Goal: Book appointment/travel/reservation

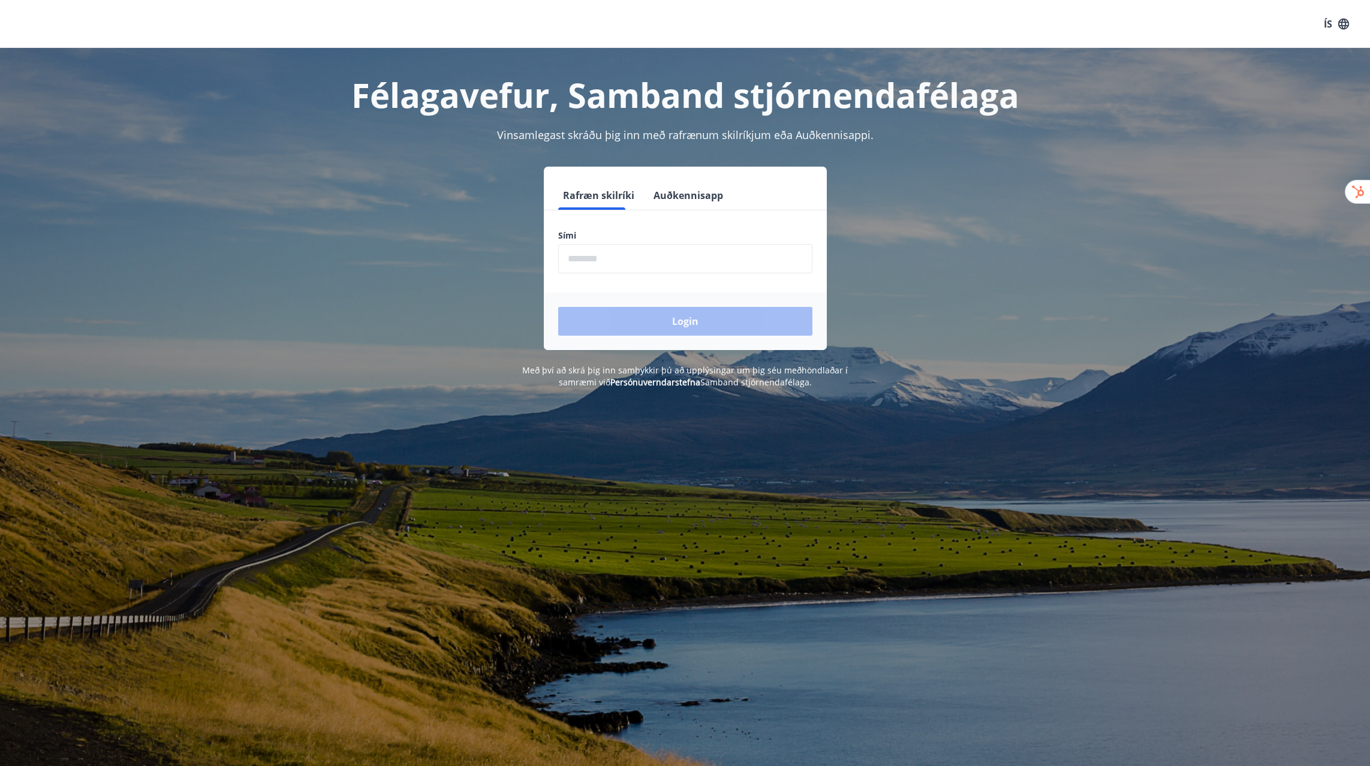
click at [676, 192] on button "Auðkennisapp" at bounding box center [688, 195] width 79 height 29
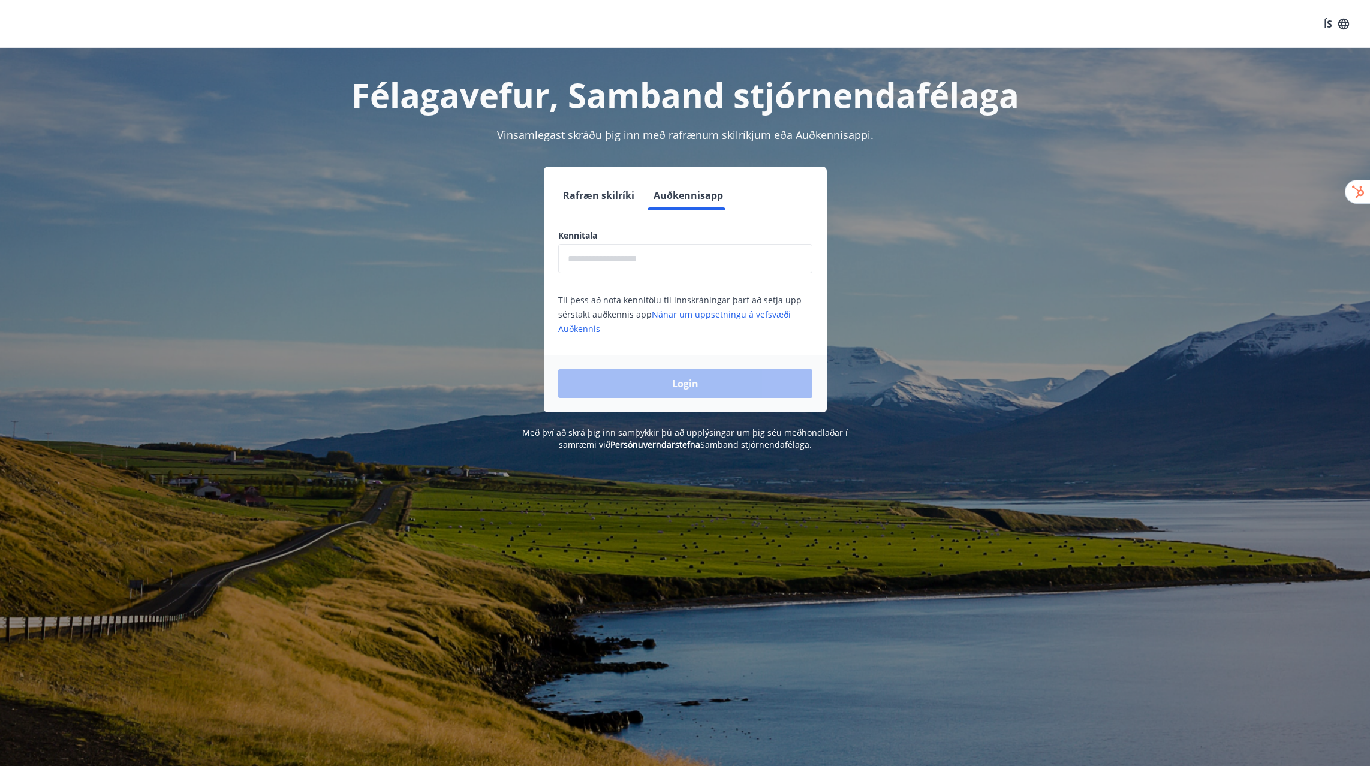
click at [648, 260] on input "text" at bounding box center [685, 258] width 254 height 29
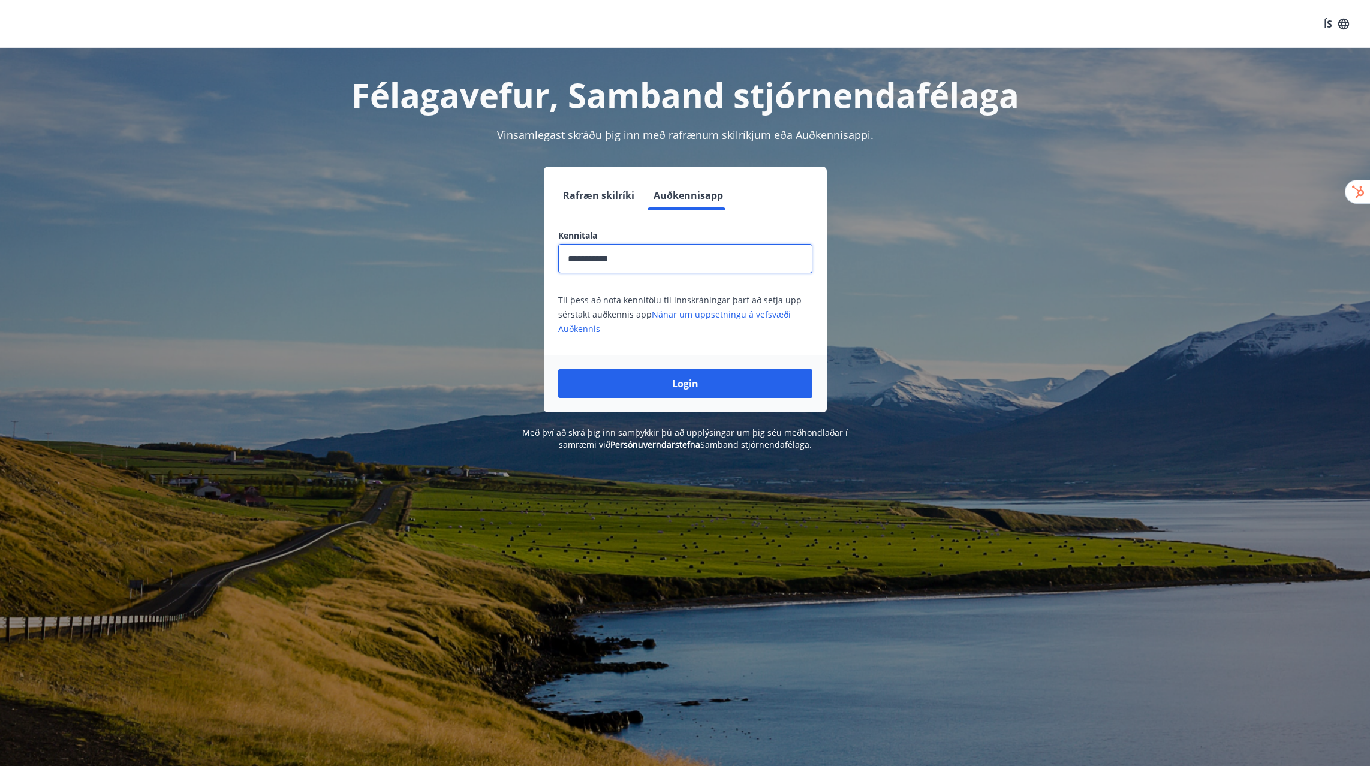
type input "**********"
click at [558, 369] on button "Login" at bounding box center [685, 383] width 254 height 29
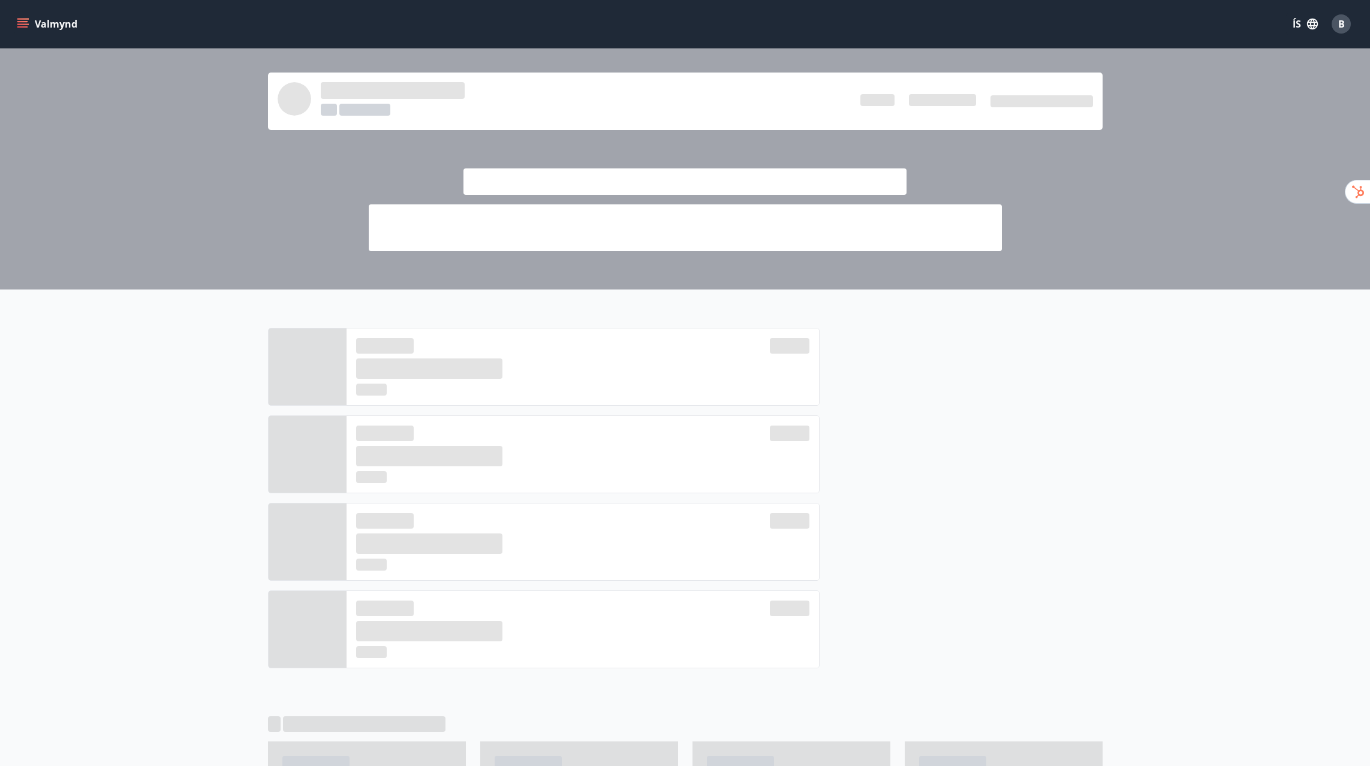
click at [26, 29] on icon "menu" at bounding box center [23, 24] width 12 height 12
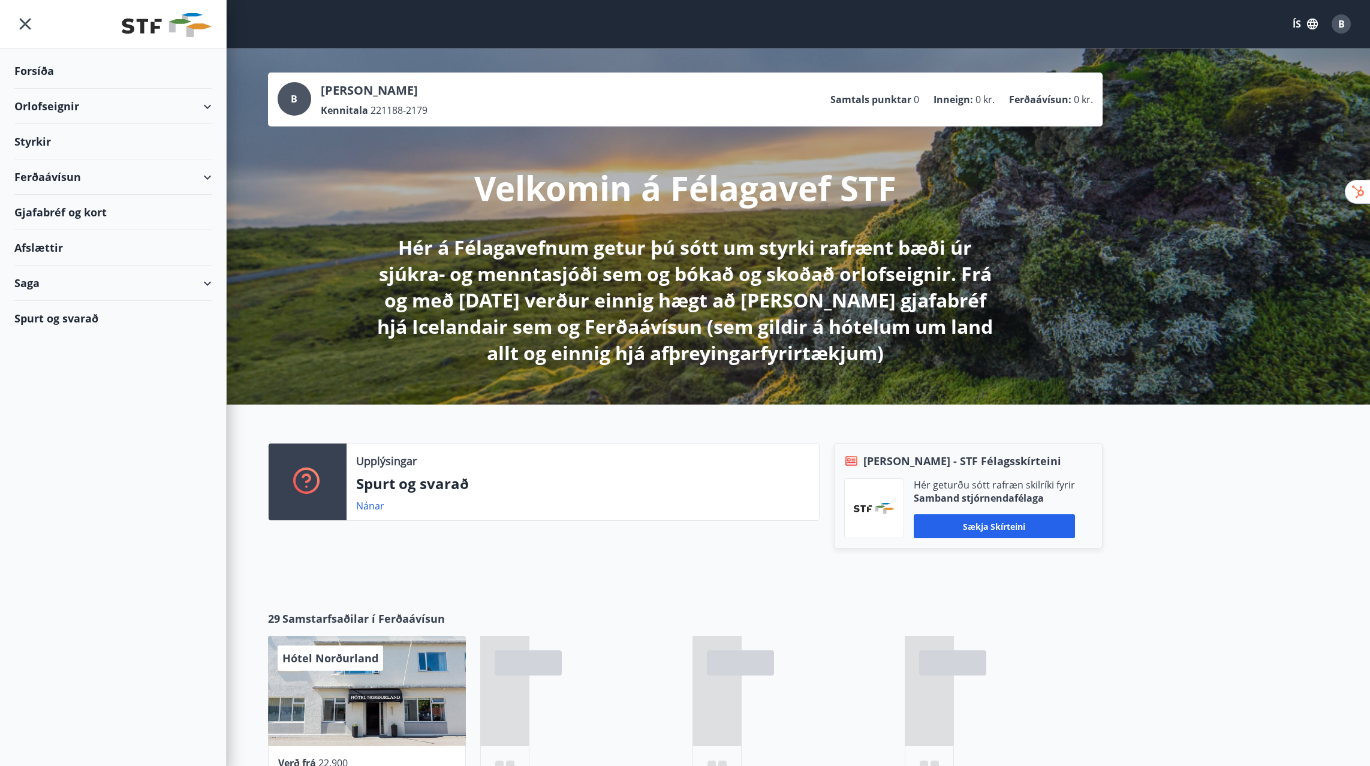
click at [66, 98] on div "Orlofseignir" at bounding box center [112, 106] width 197 height 35
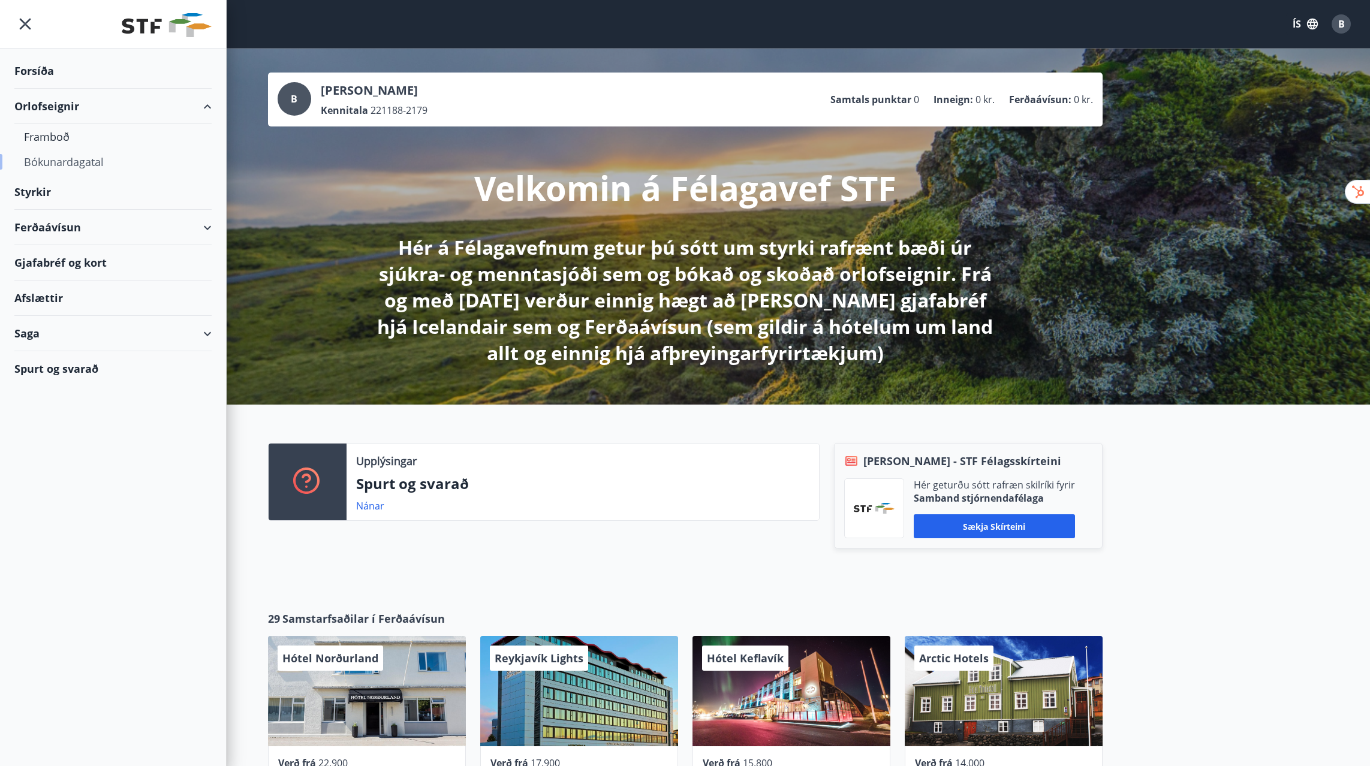
click at [63, 162] on div "Bókunardagatal" at bounding box center [113, 161] width 178 height 25
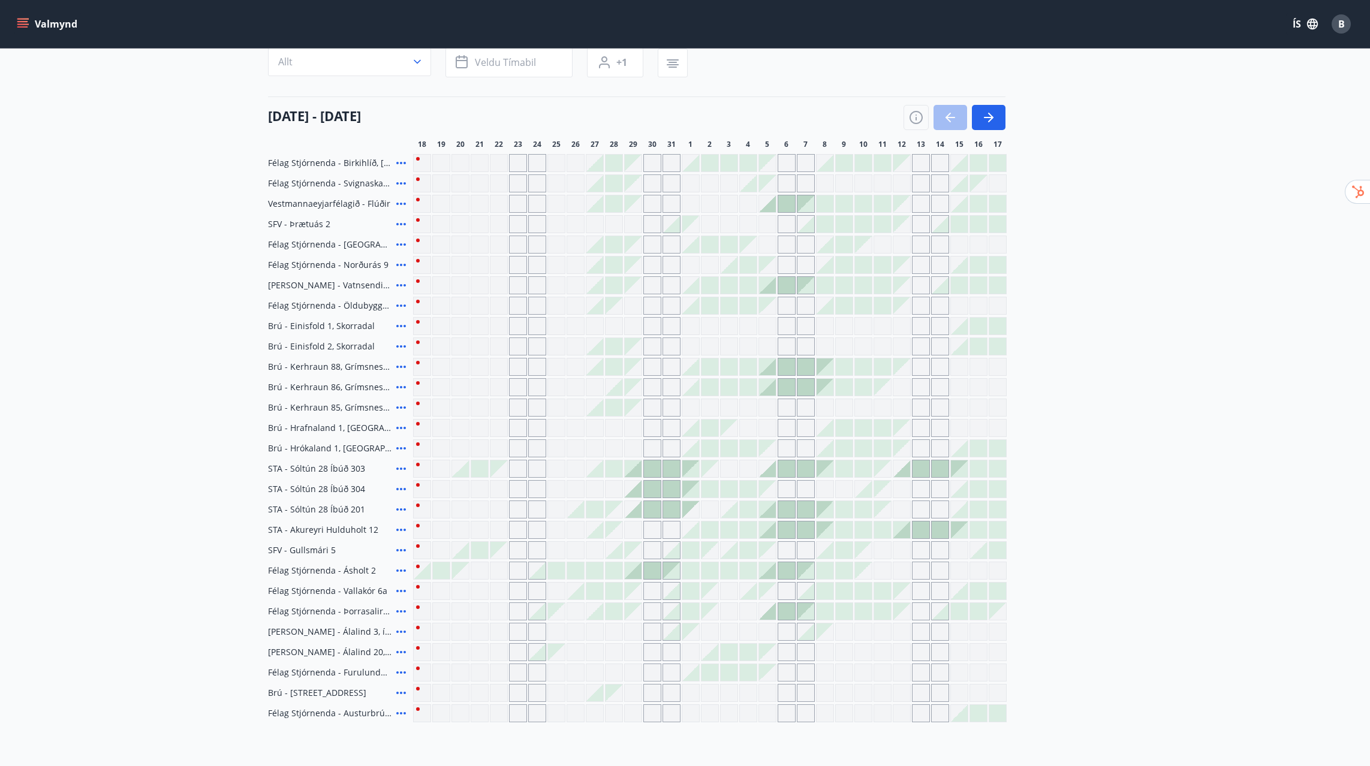
scroll to position [103, 0]
click at [312, 553] on span "SFV - Gullsmári 5" at bounding box center [302, 554] width 68 height 12
click at [400, 556] on icon at bounding box center [401, 554] width 14 height 14
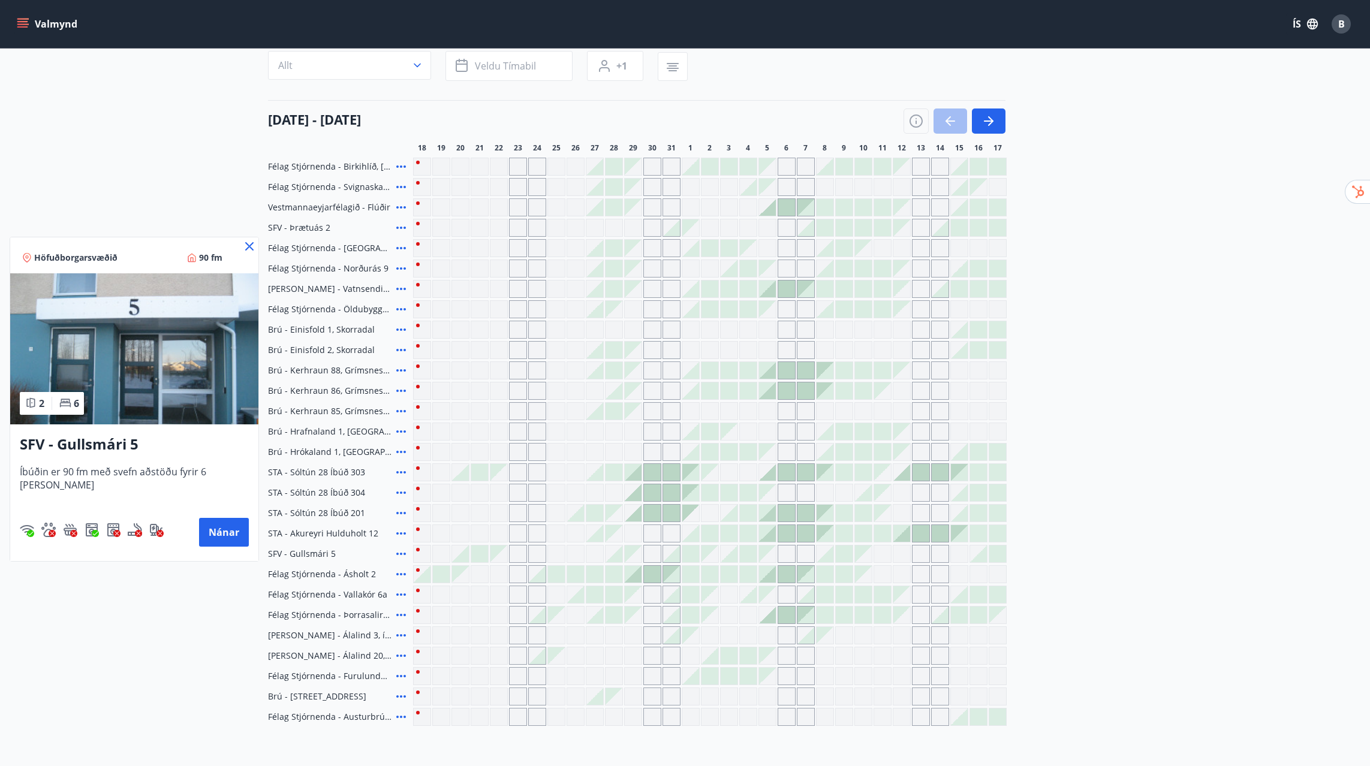
click at [167, 378] on img at bounding box center [134, 348] width 248 height 151
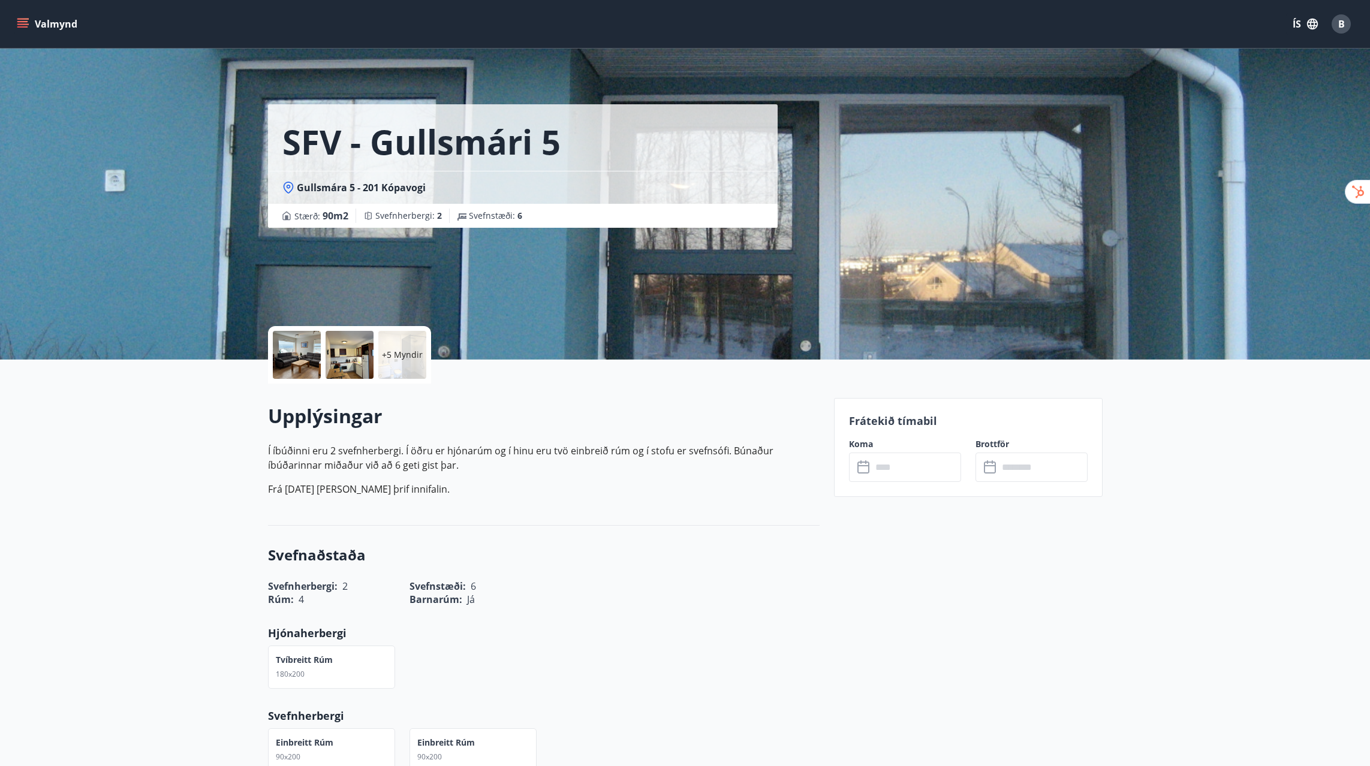
click at [293, 361] on div at bounding box center [297, 355] width 48 height 48
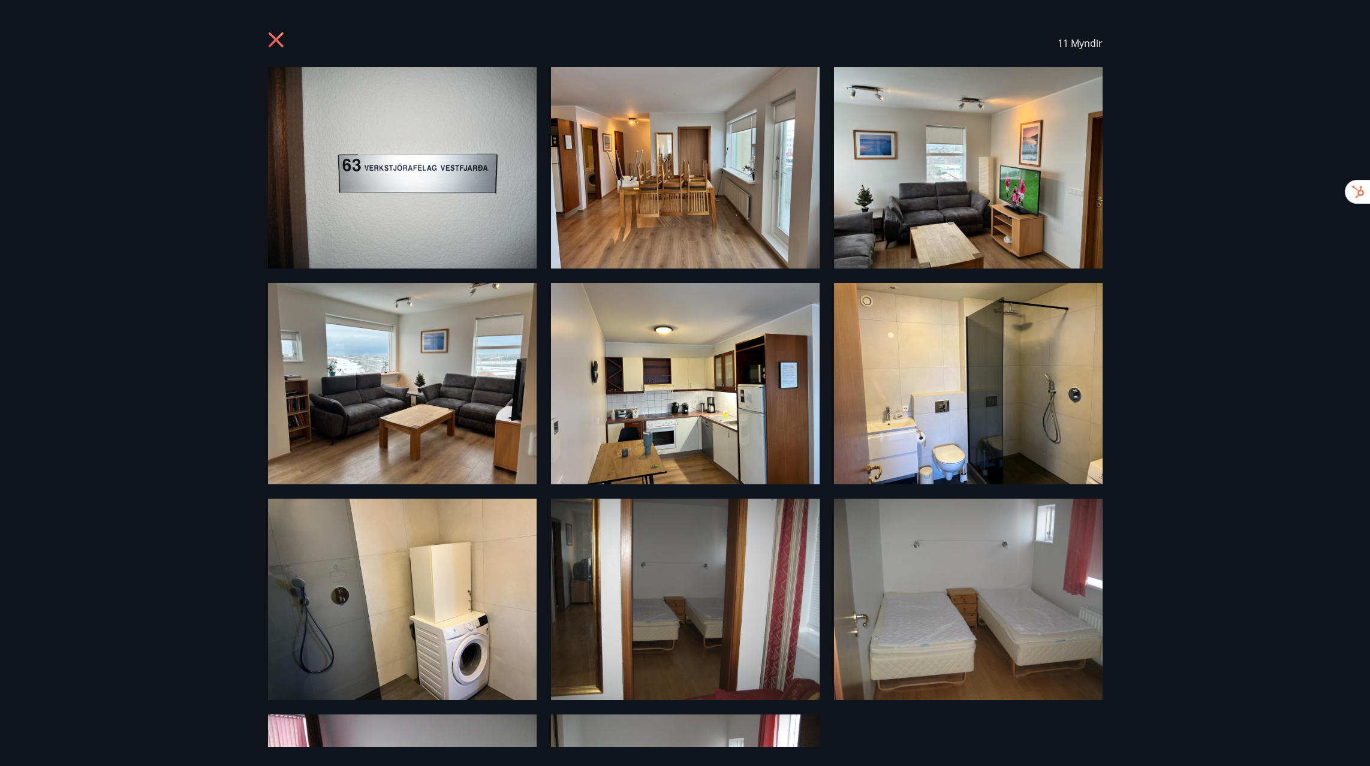
scroll to position [173, 0]
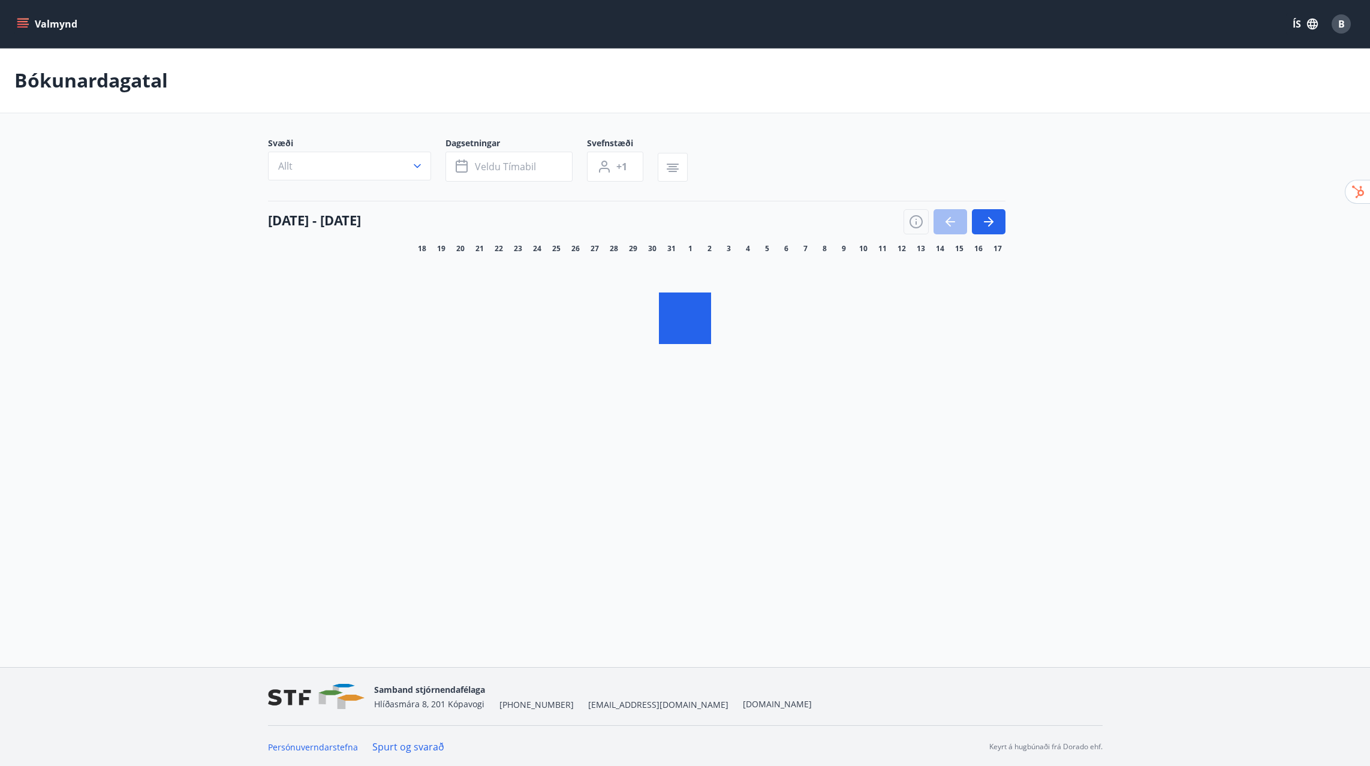
scroll to position [2, 0]
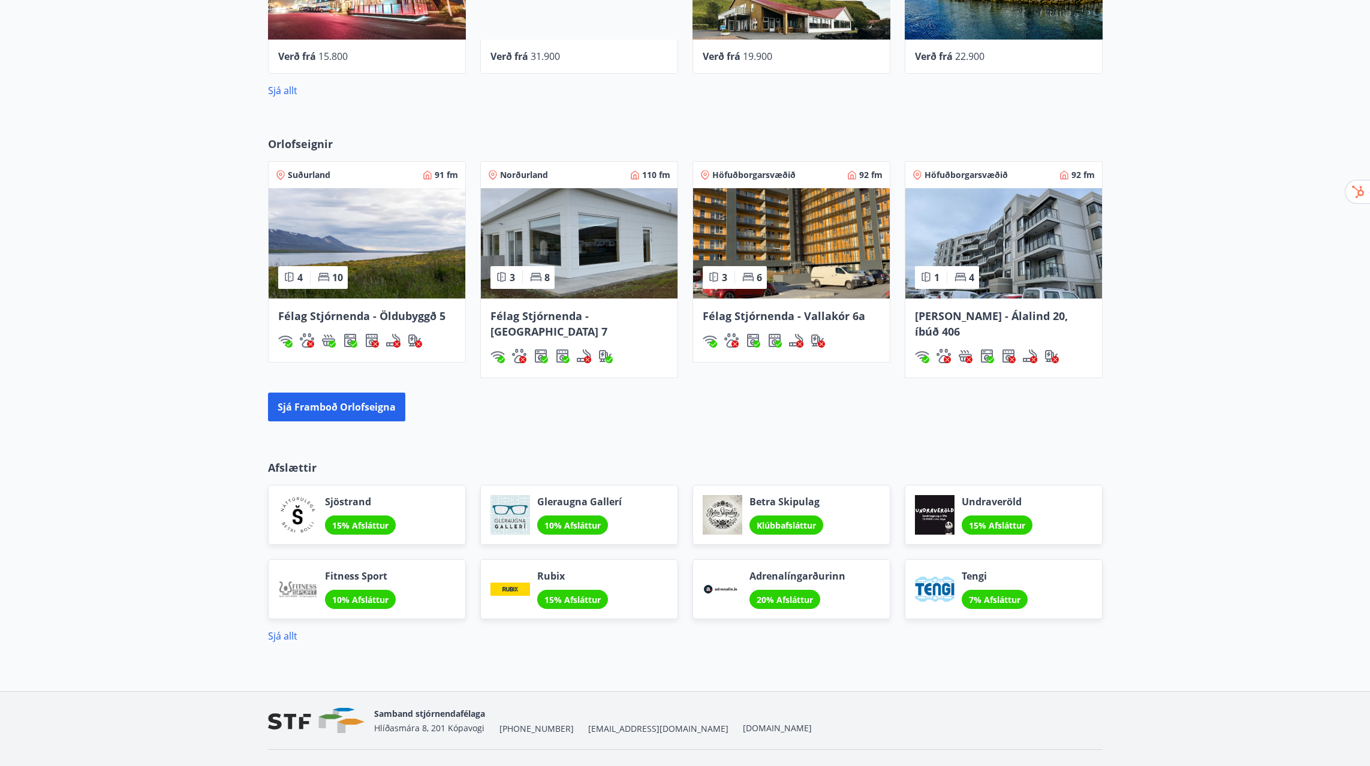
scroll to position [717, 0]
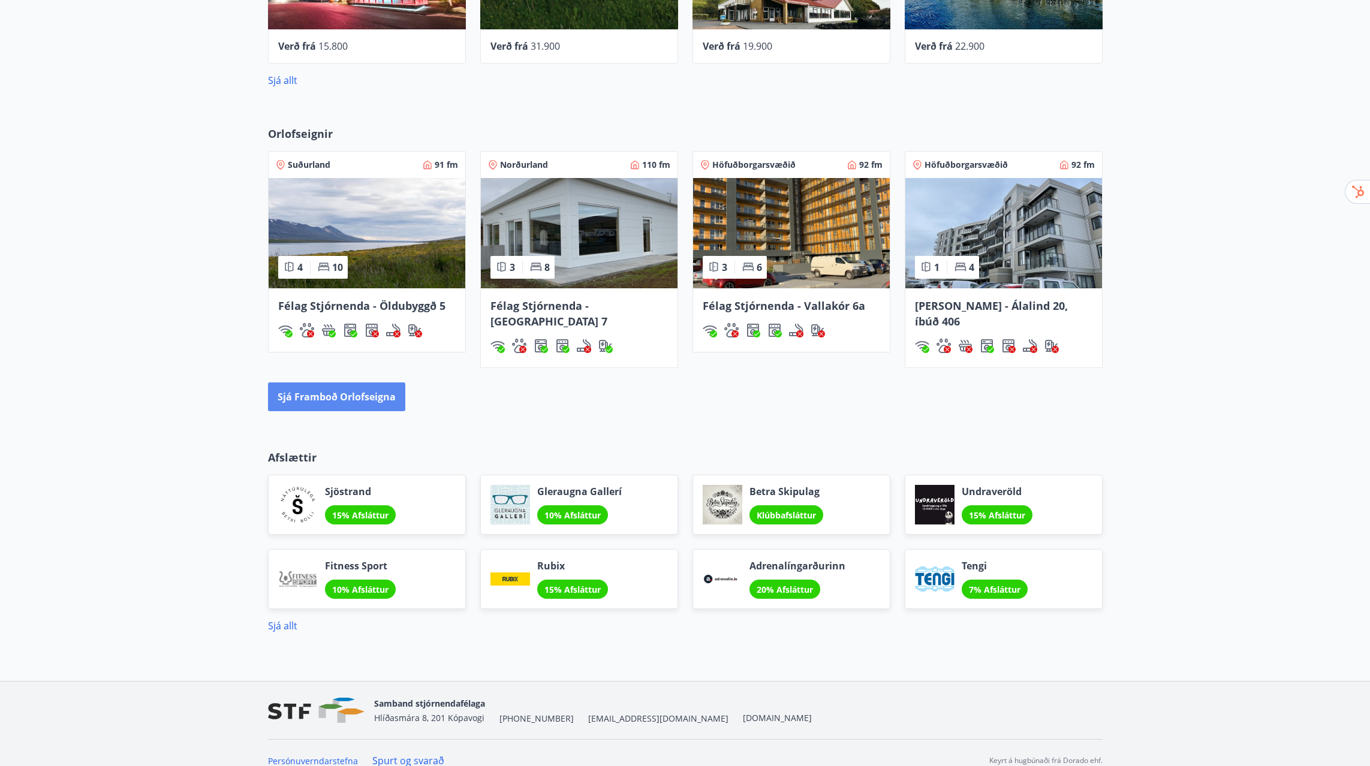
click at [351, 386] on button "Sjá framboð orlofseigna" at bounding box center [336, 396] width 137 height 29
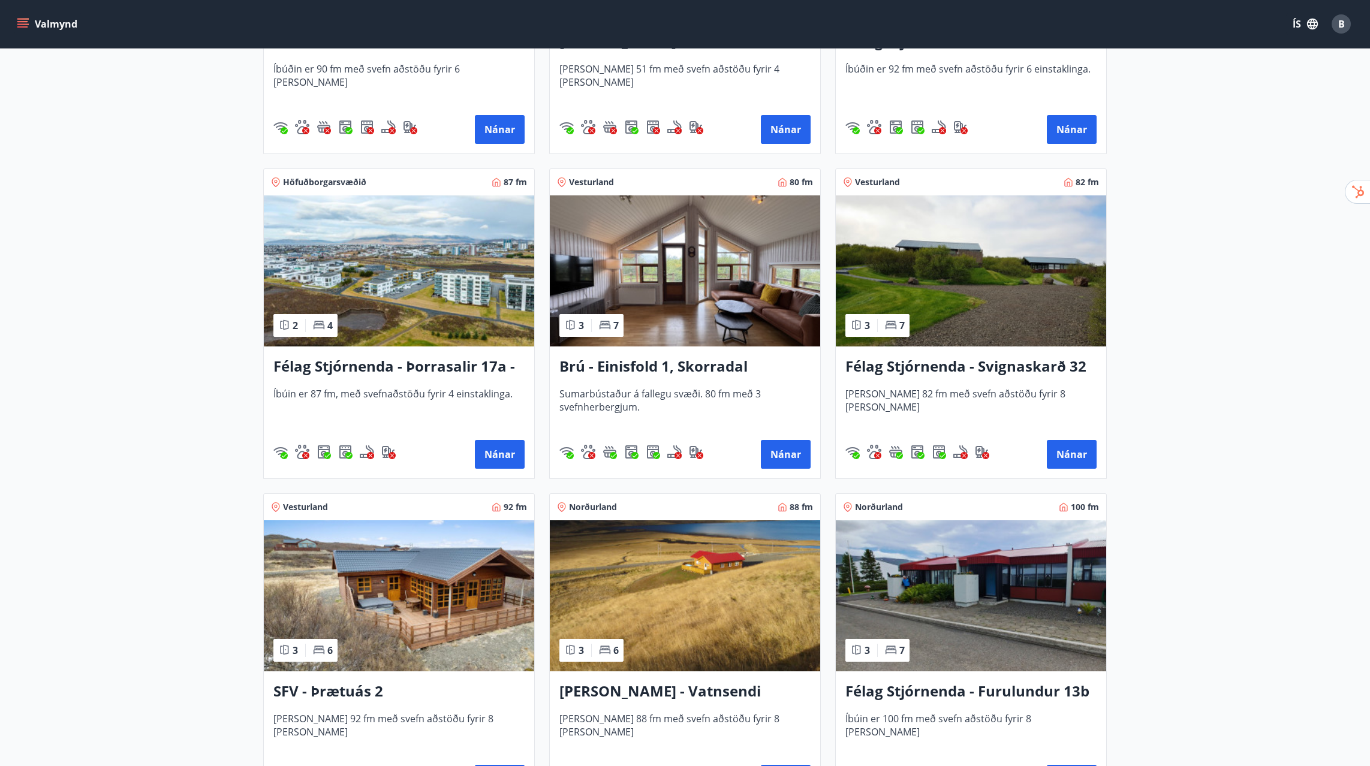
scroll to position [1705, 0]
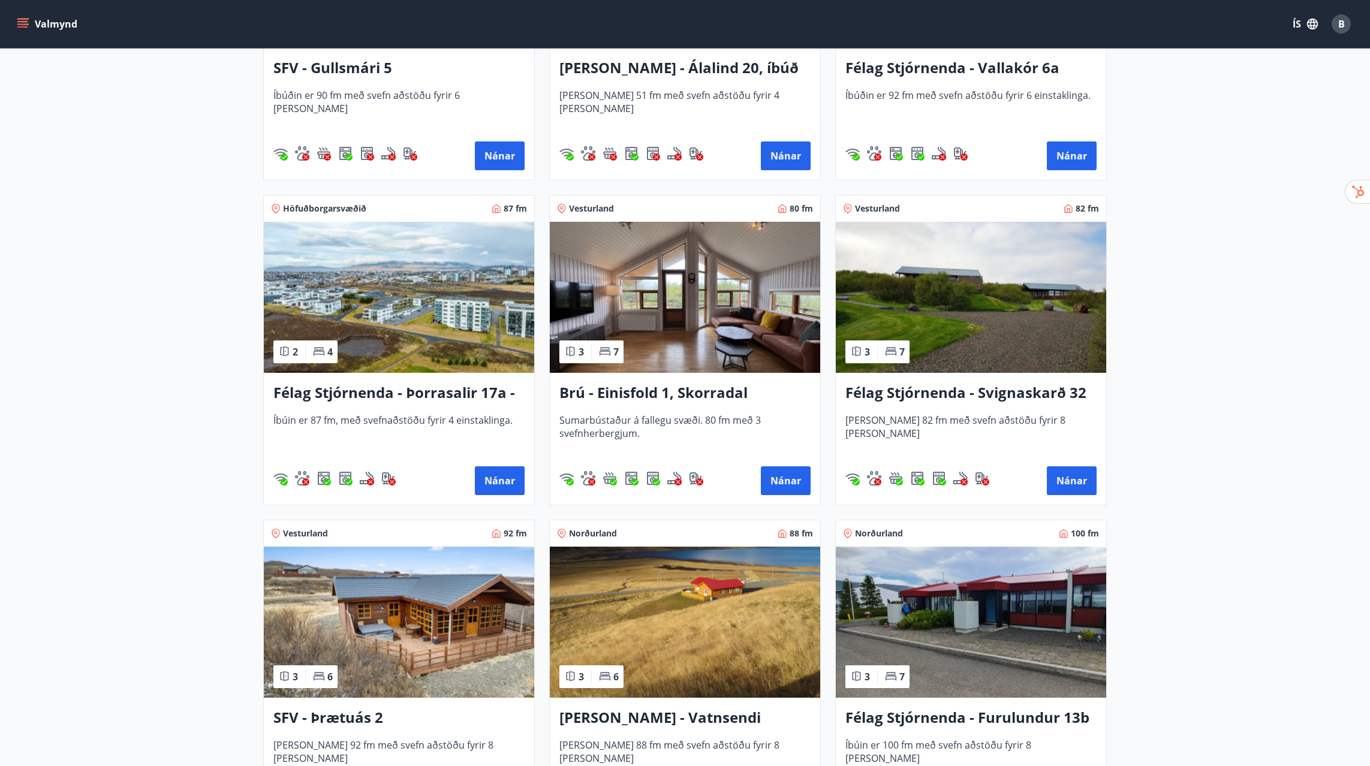
click at [674, 610] on img at bounding box center [685, 622] width 270 height 151
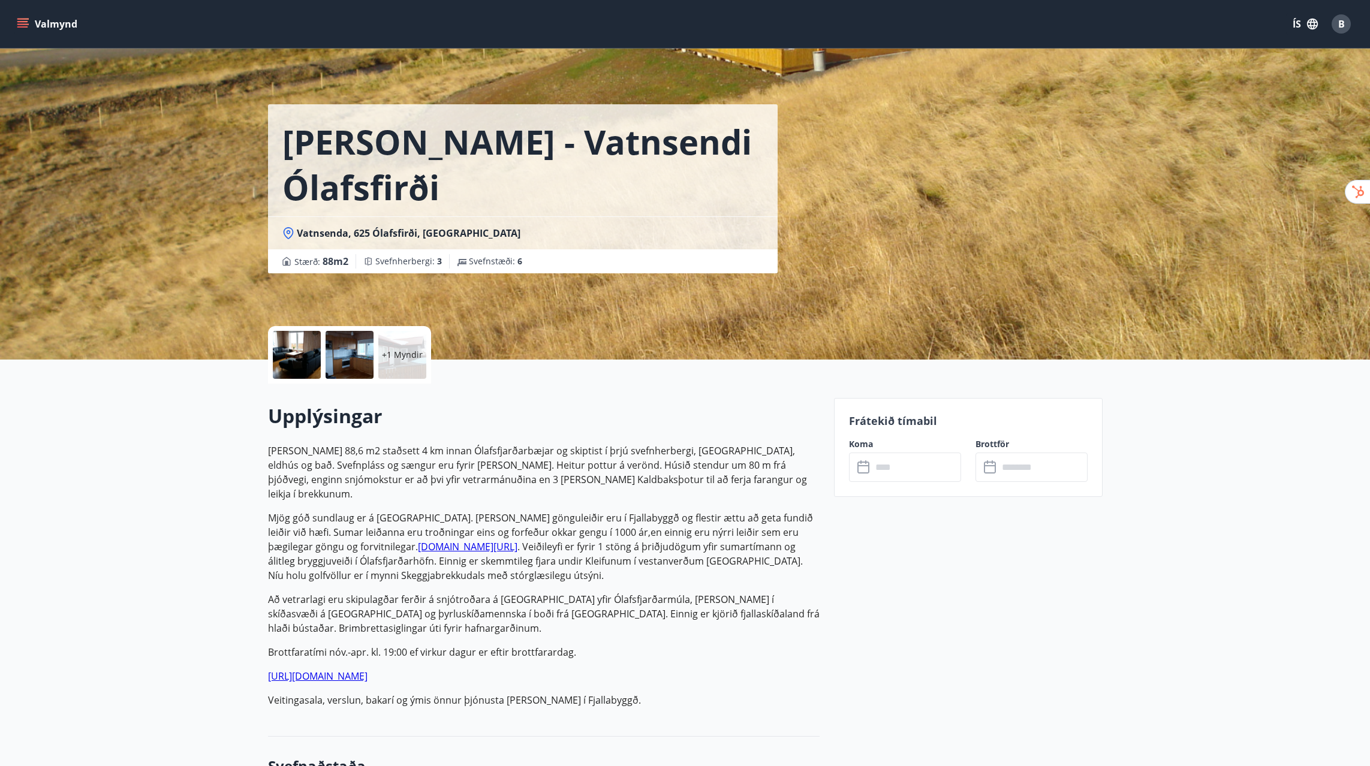
click at [292, 357] on div at bounding box center [297, 355] width 48 height 48
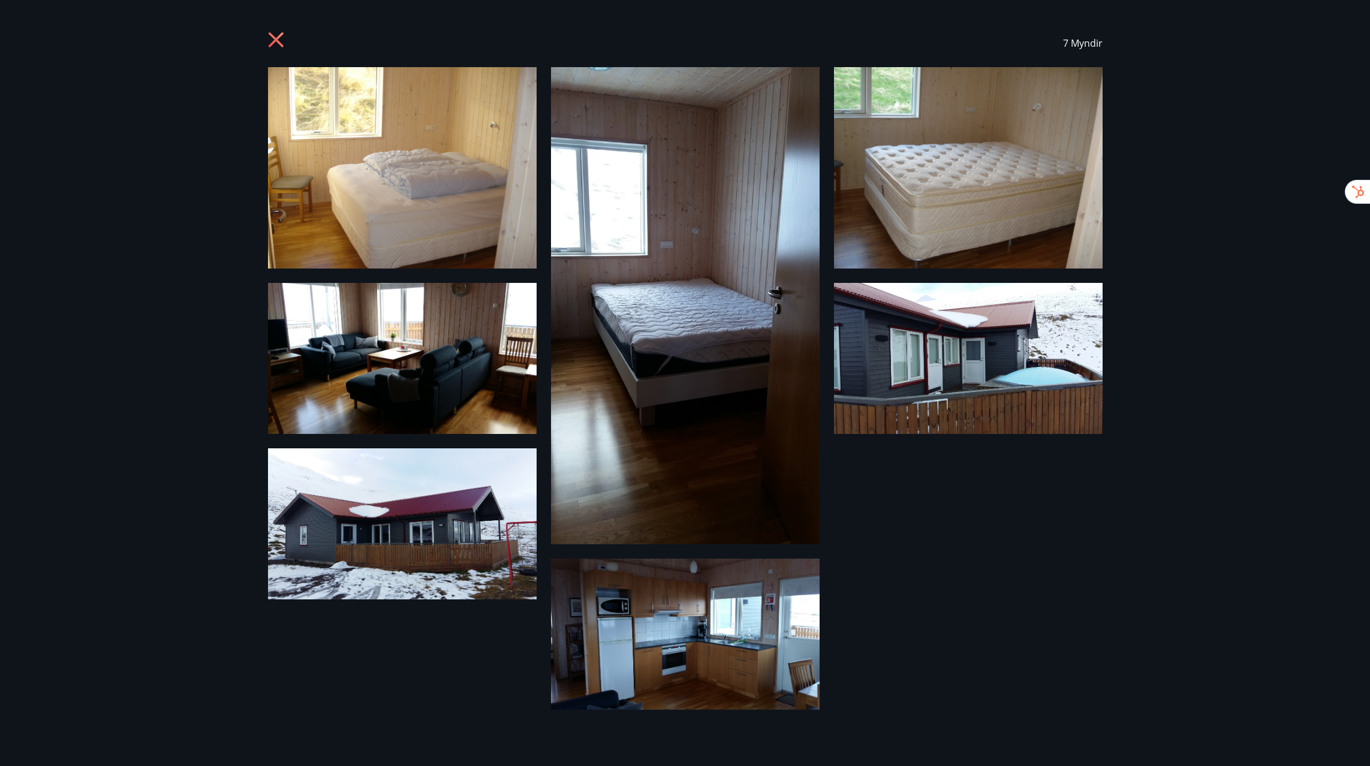
click at [283, 44] on icon at bounding box center [277, 41] width 19 height 19
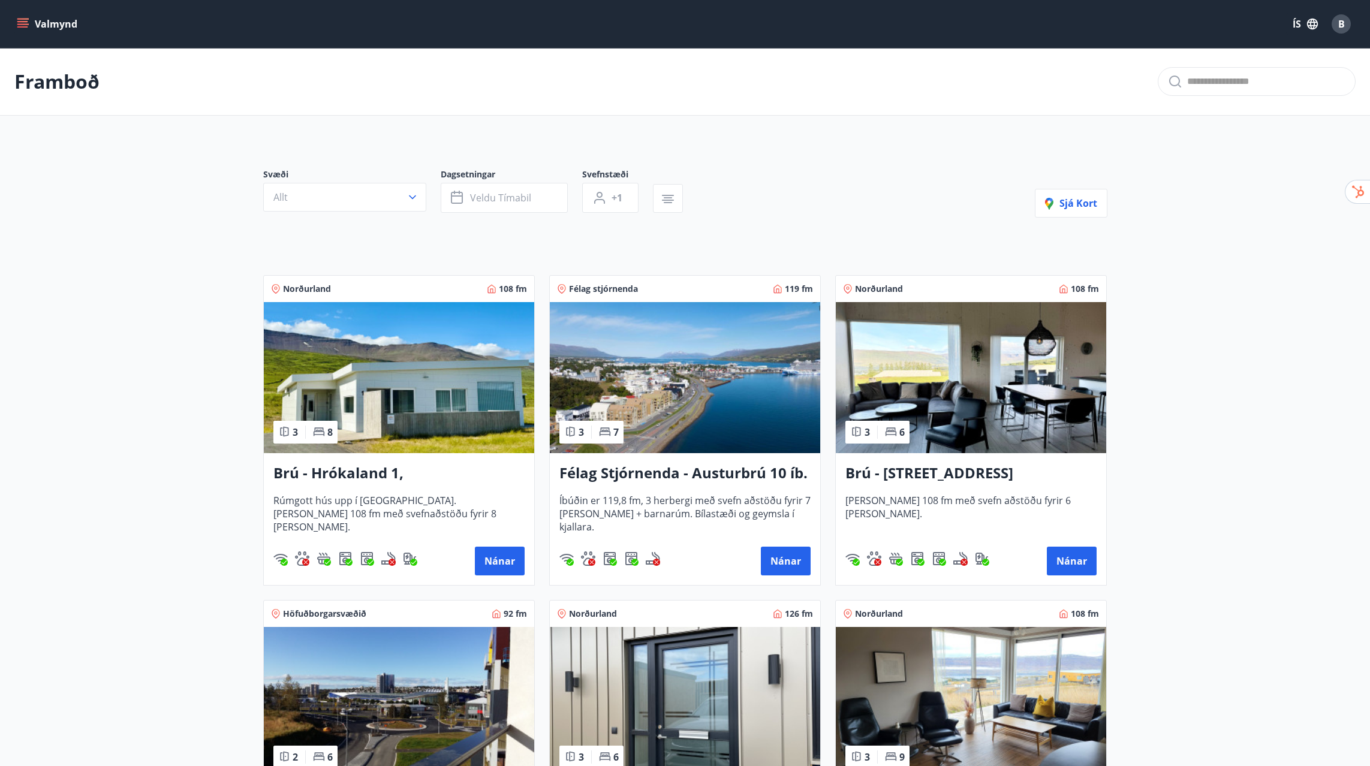
click at [28, 25] on icon "menu" at bounding box center [23, 24] width 12 height 12
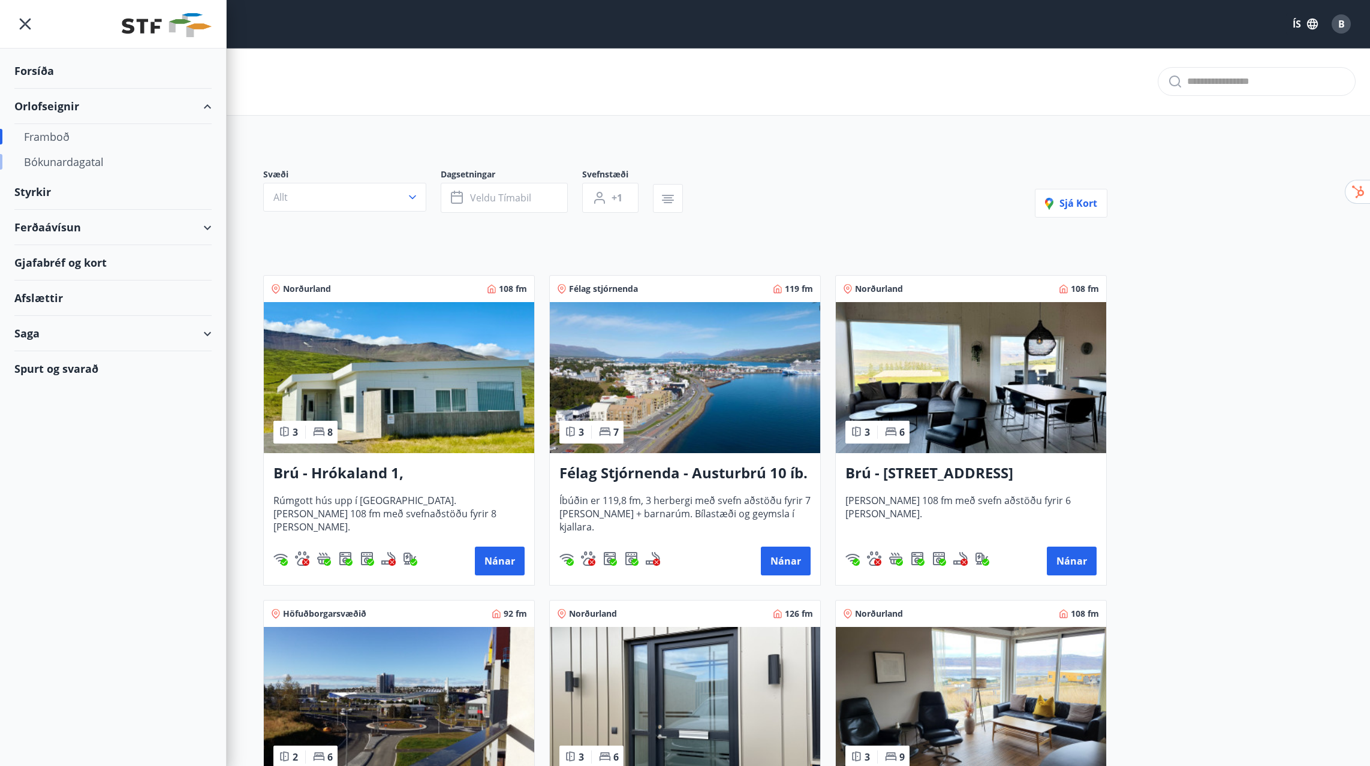
click at [80, 161] on div "Bókunardagatal" at bounding box center [113, 161] width 178 height 25
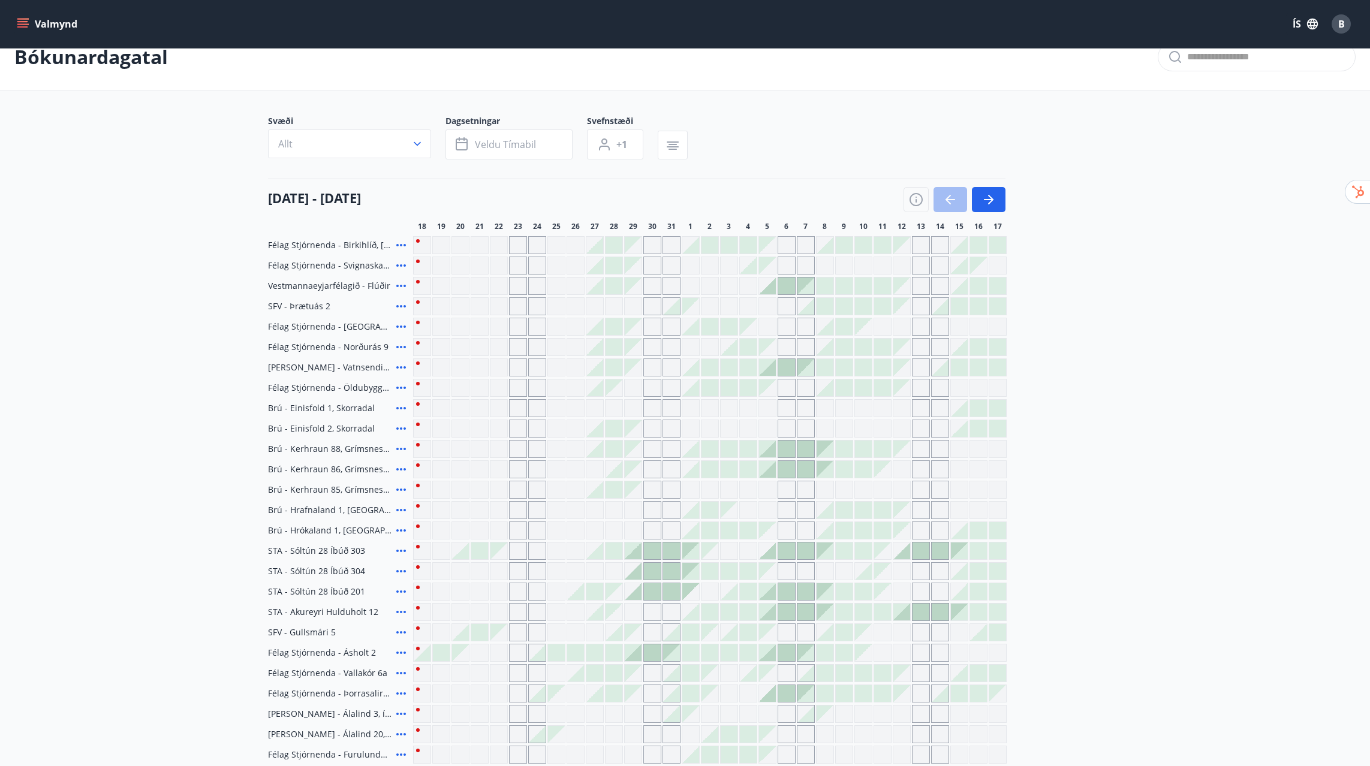
scroll to position [25, 0]
click at [767, 368] on div at bounding box center [767, 367] width 17 height 17
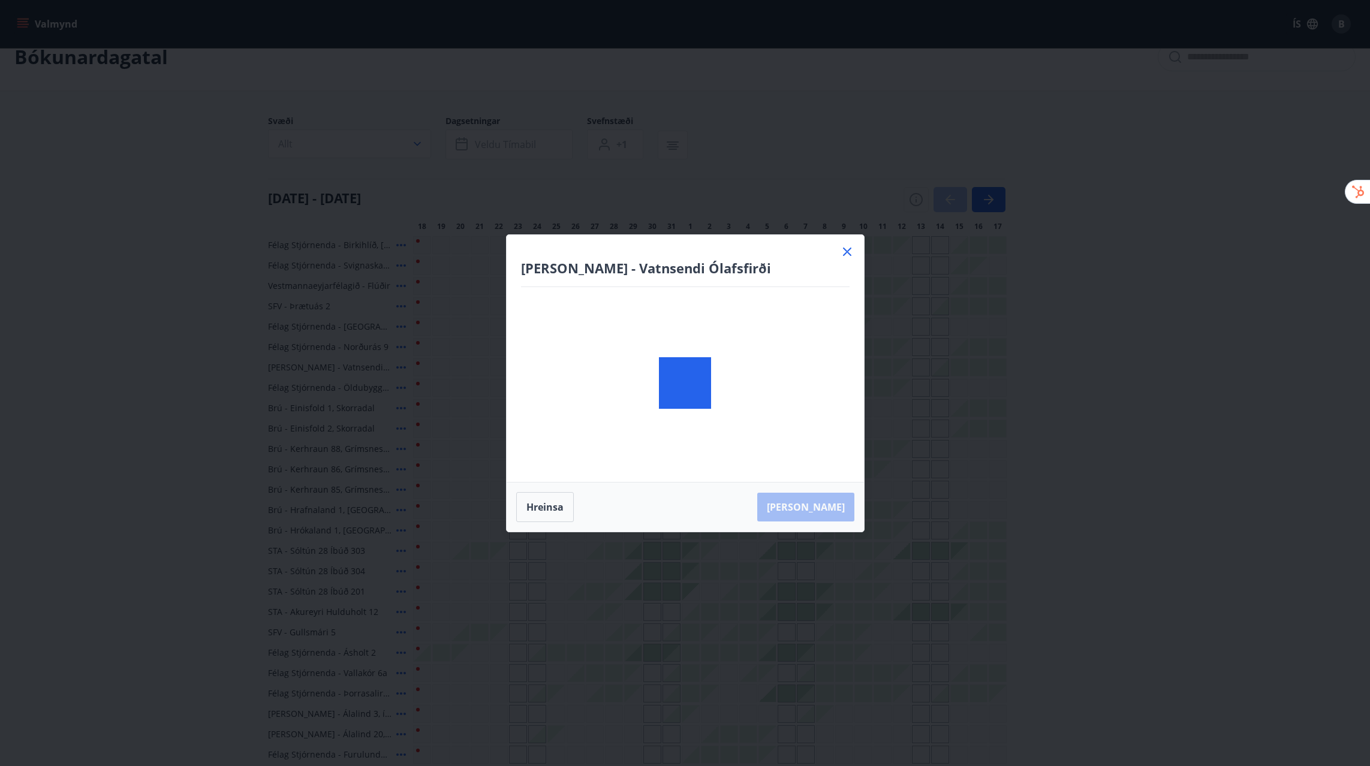
scroll to position [26, 0]
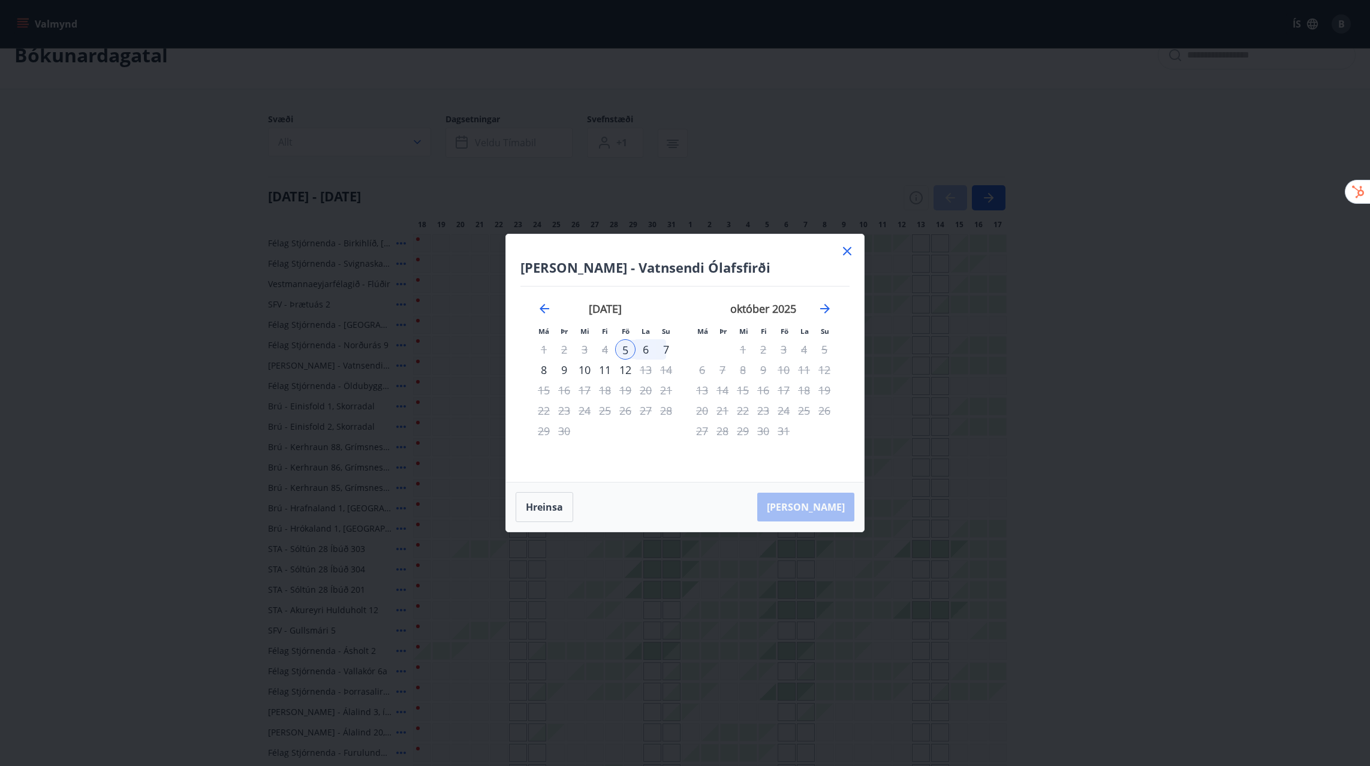
click at [852, 253] on icon at bounding box center [847, 251] width 14 height 14
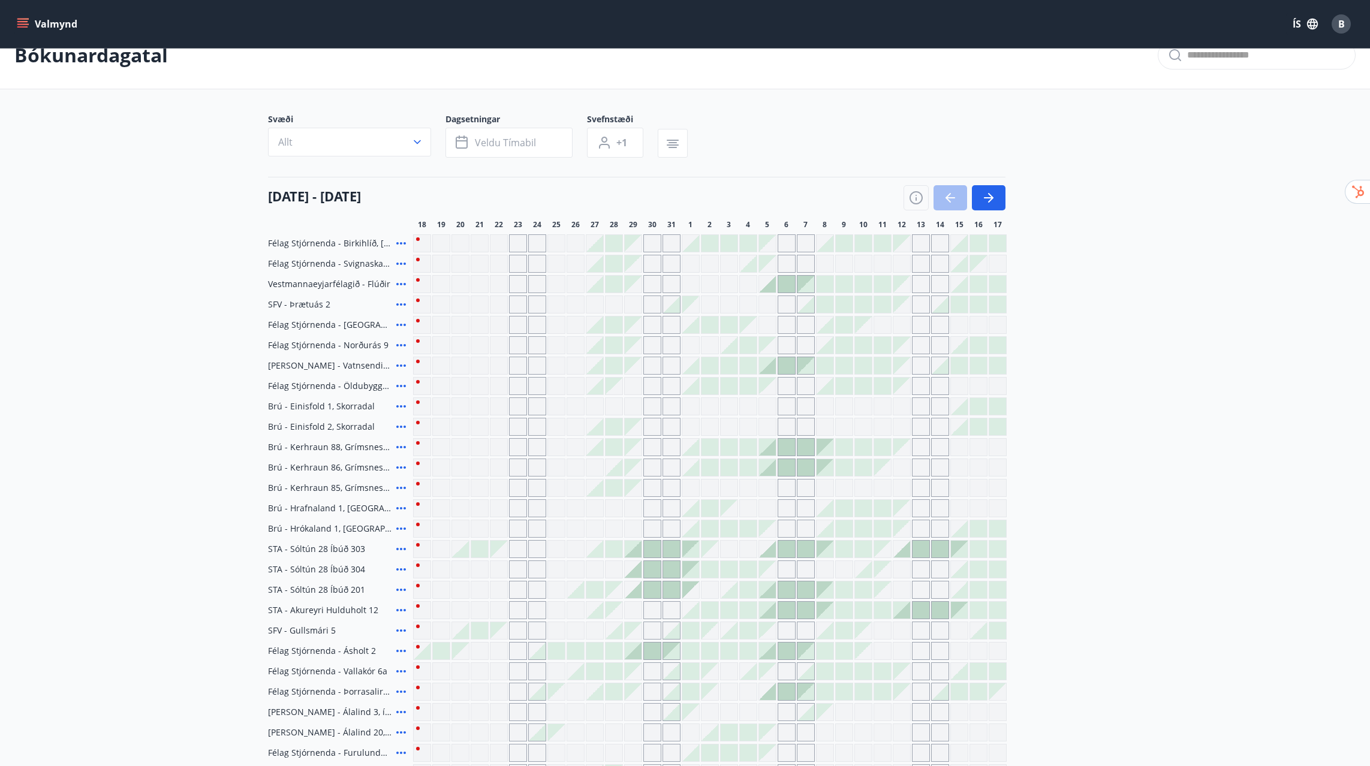
click at [778, 367] on div at bounding box center [786, 365] width 17 height 17
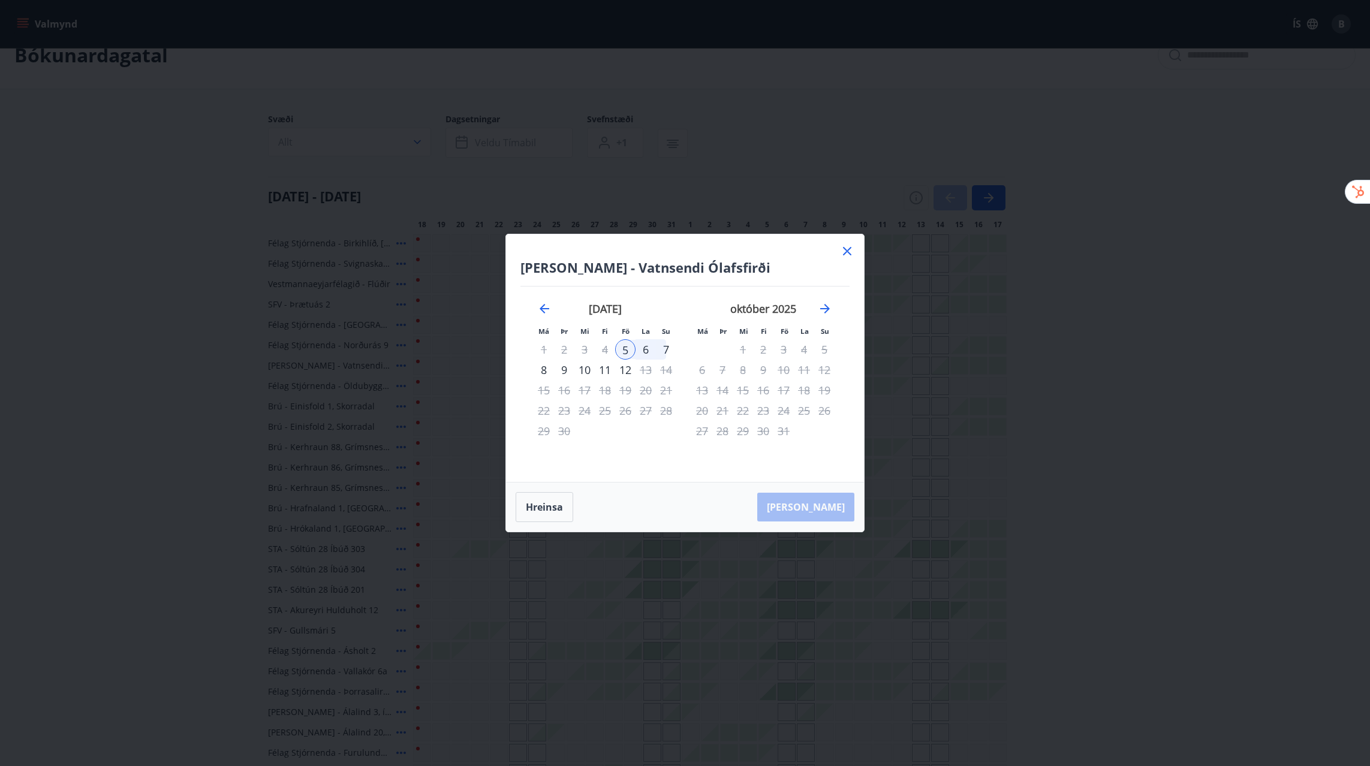
click at [622, 350] on div "5" at bounding box center [625, 349] width 20 height 20
click at [666, 355] on div "7" at bounding box center [666, 349] width 20 height 20
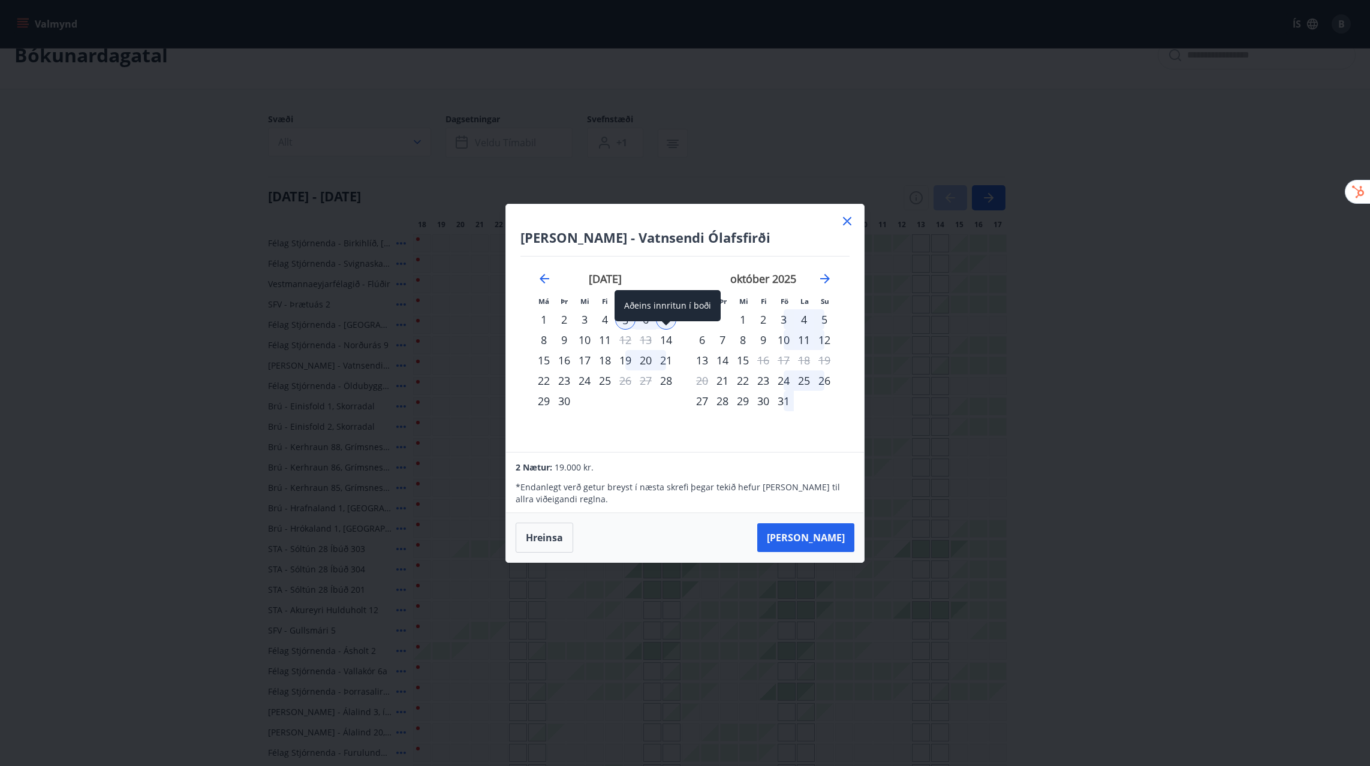
click at [665, 327] on div "Aðeins innritun í boði" at bounding box center [667, 310] width 106 height 40
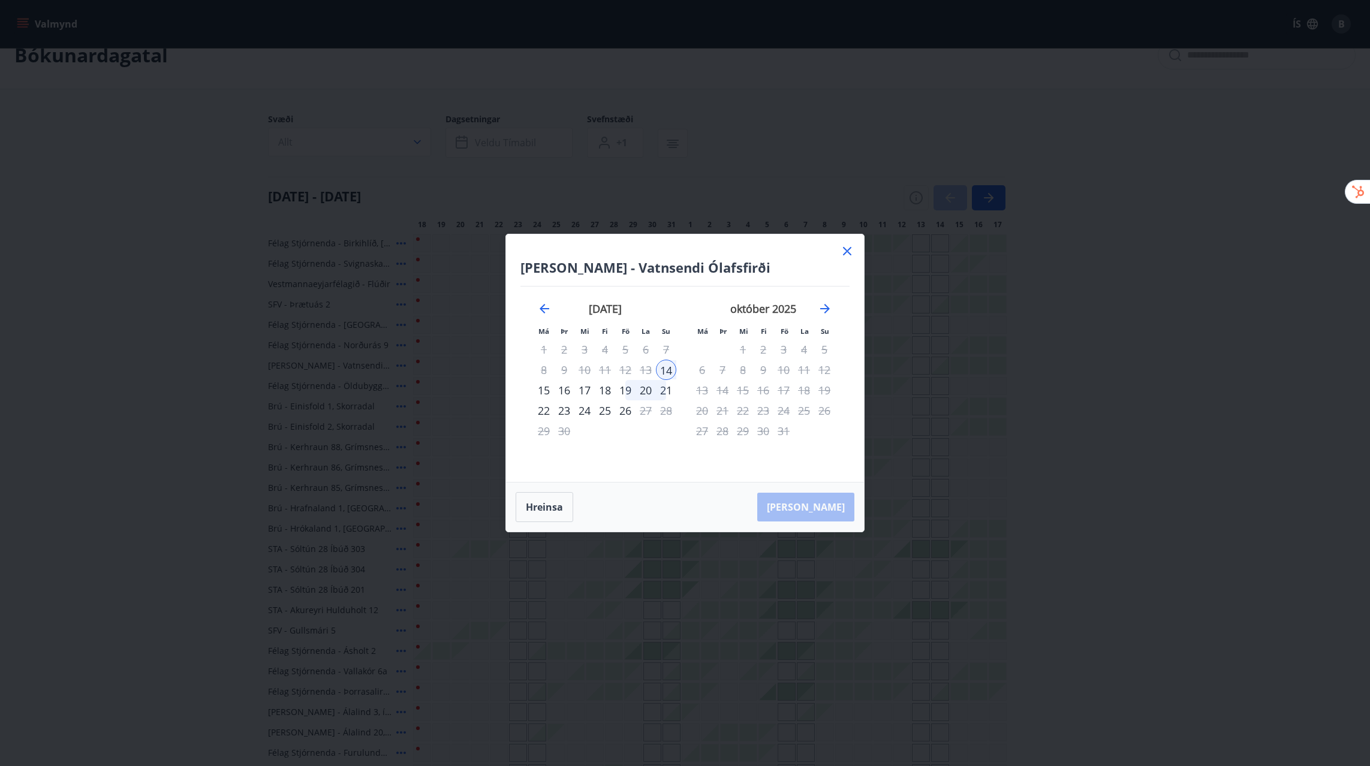
click at [626, 349] on div "5" at bounding box center [625, 349] width 20 height 20
click at [625, 348] on div "5" at bounding box center [625, 349] width 20 height 20
click at [542, 513] on button "Hreinsa" at bounding box center [545, 507] width 58 height 30
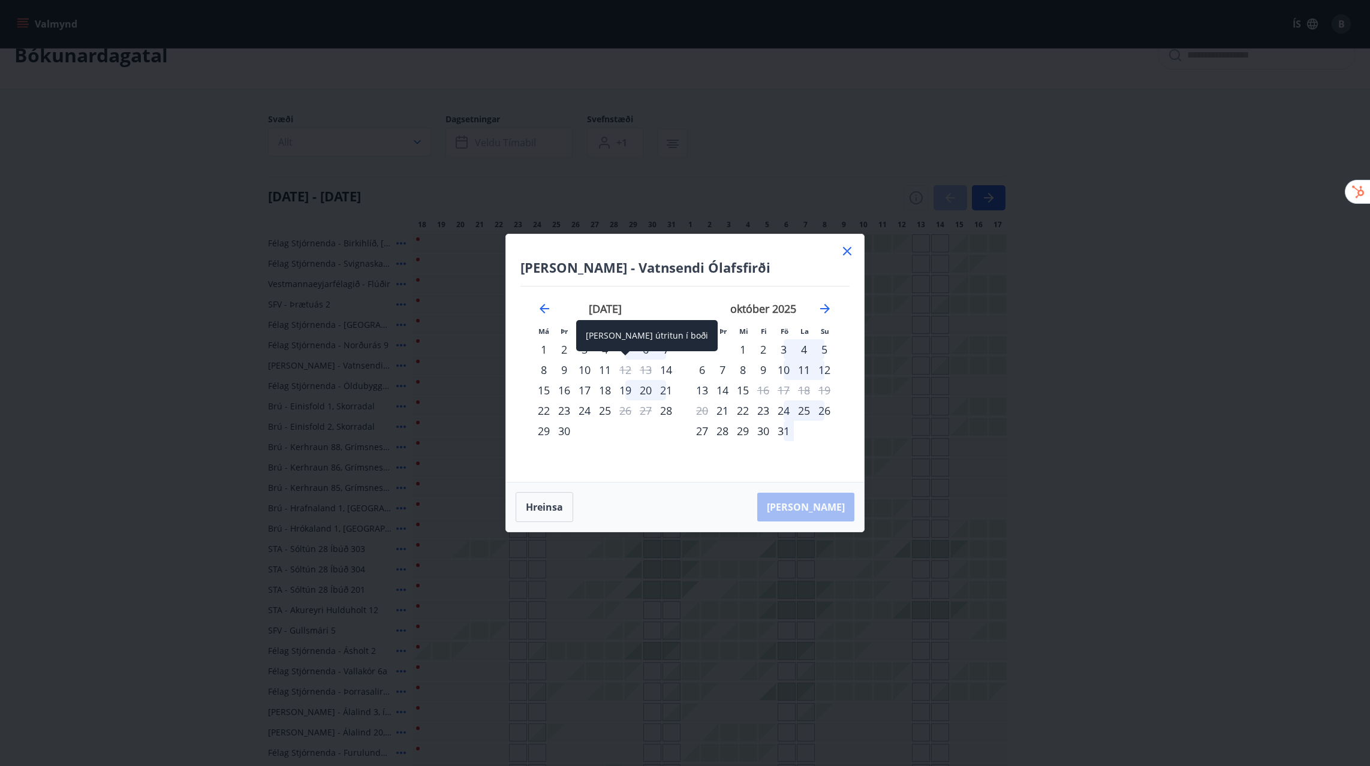
click at [646, 352] on div "[PERSON_NAME] útritun í boði" at bounding box center [646, 340] width 141 height 40
click at [665, 348] on div "7" at bounding box center [666, 349] width 20 height 20
click at [641, 349] on div "6" at bounding box center [645, 349] width 20 height 20
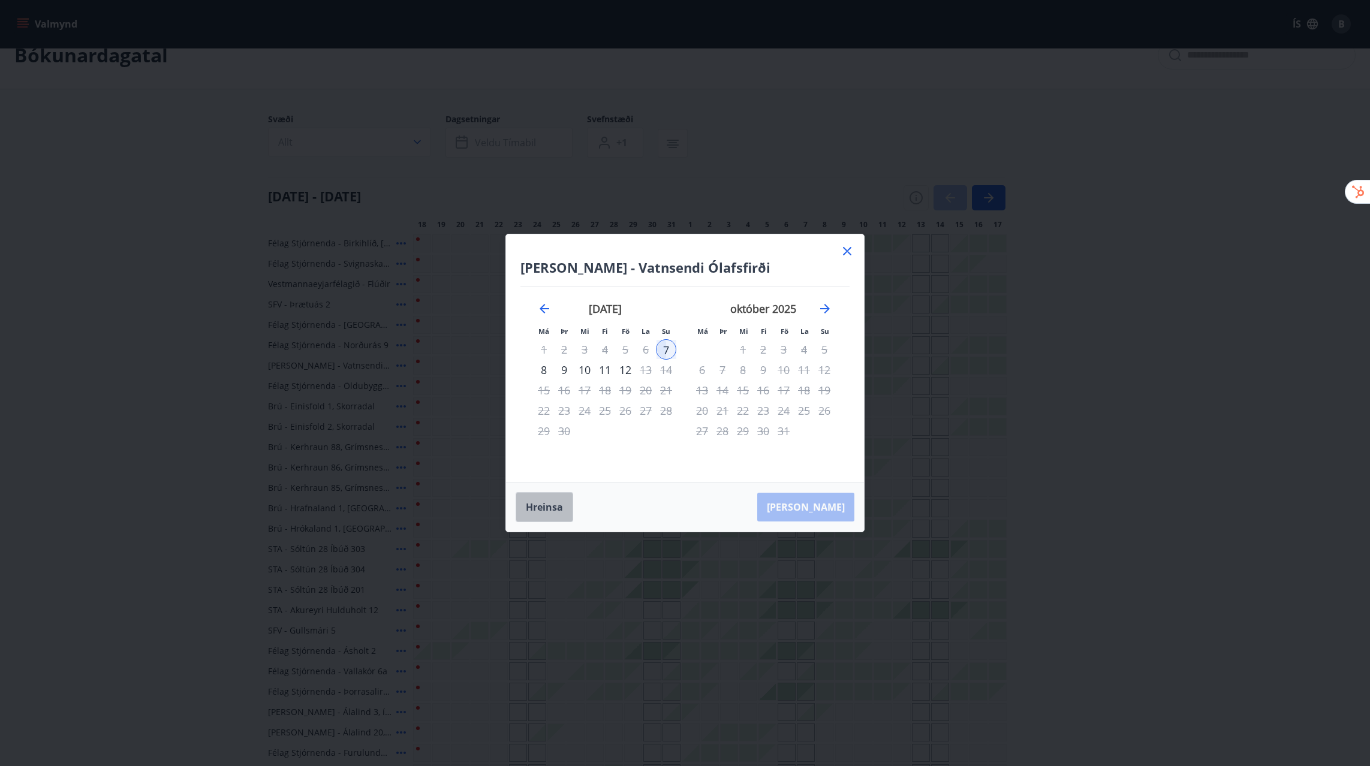
click at [563, 507] on button "Hreinsa" at bounding box center [545, 507] width 58 height 30
click at [628, 349] on div "5" at bounding box center [625, 349] width 20 height 20
click at [665, 348] on div "7" at bounding box center [666, 349] width 20 height 20
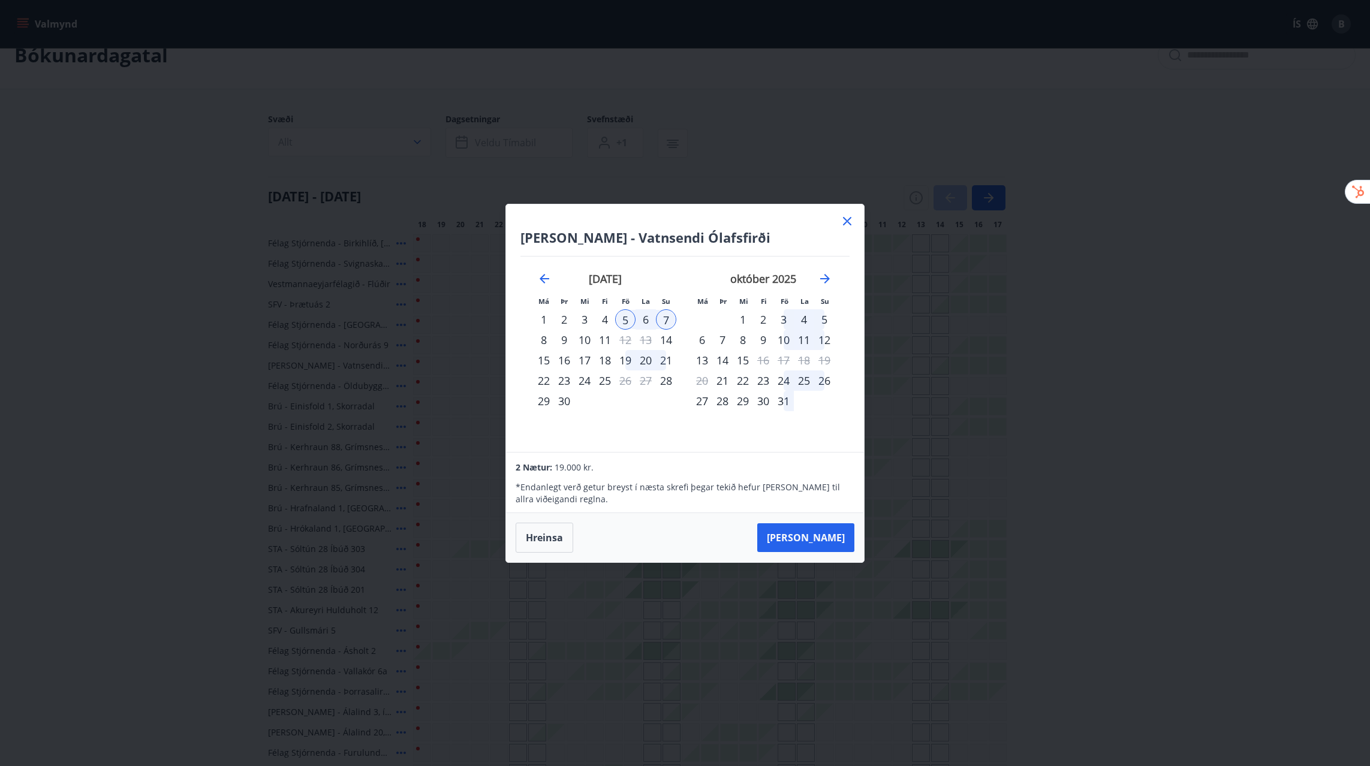
click at [847, 227] on icon at bounding box center [847, 221] width 14 height 14
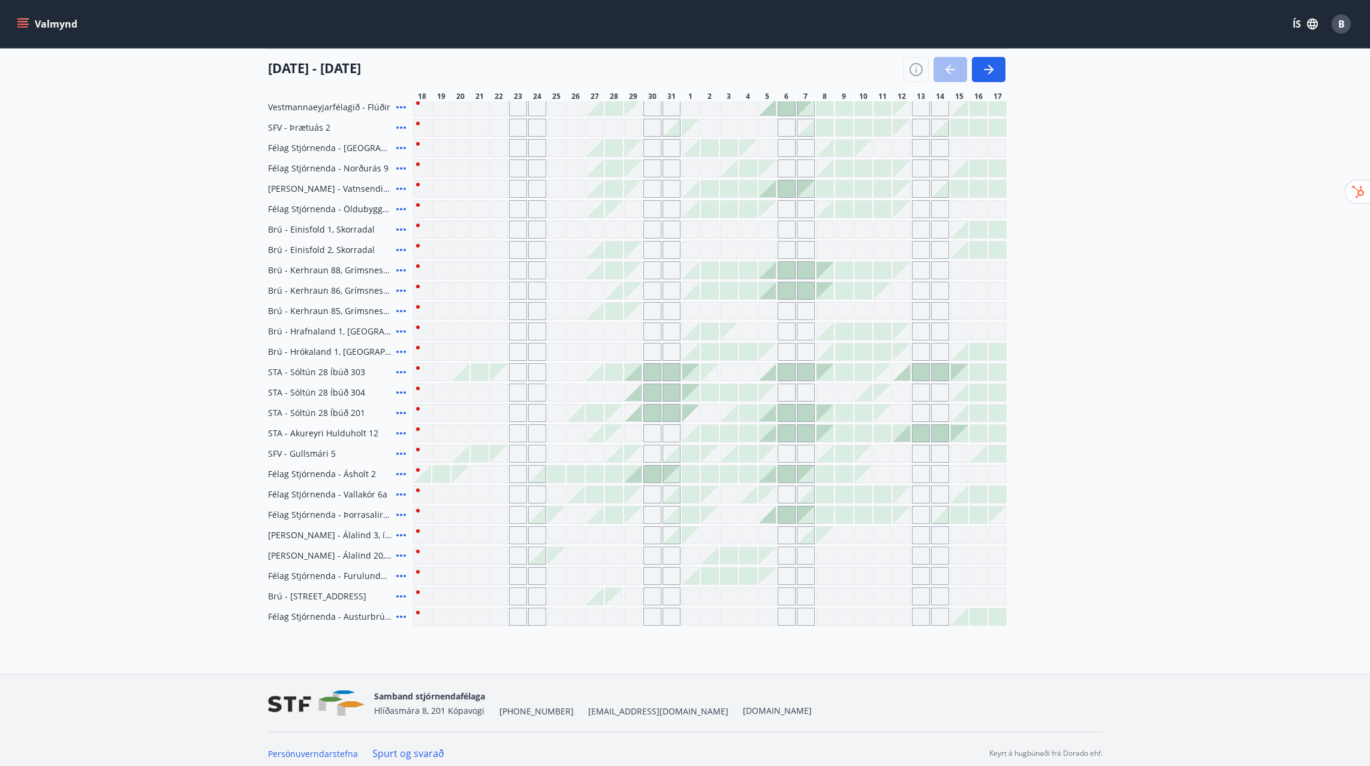
scroll to position [208, 0]
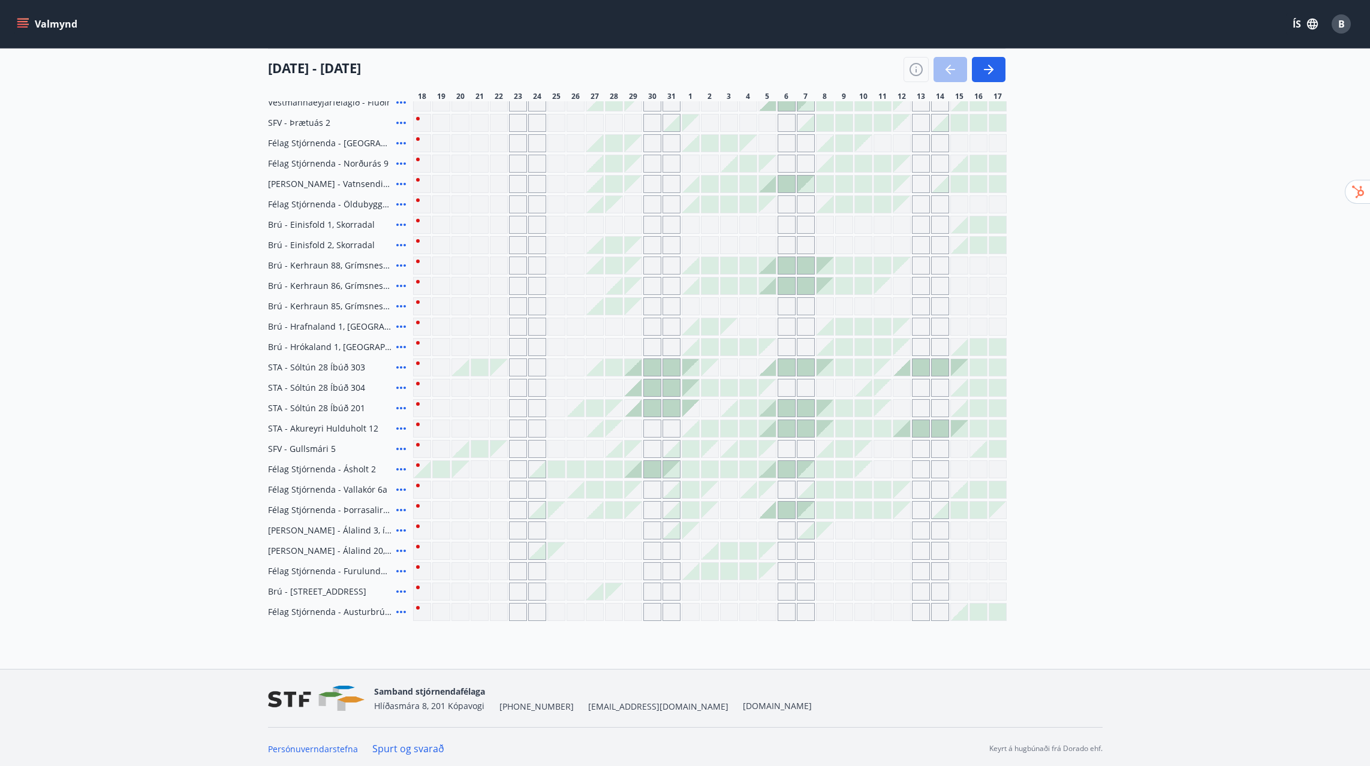
click at [403, 469] on icon at bounding box center [401, 469] width 10 height 2
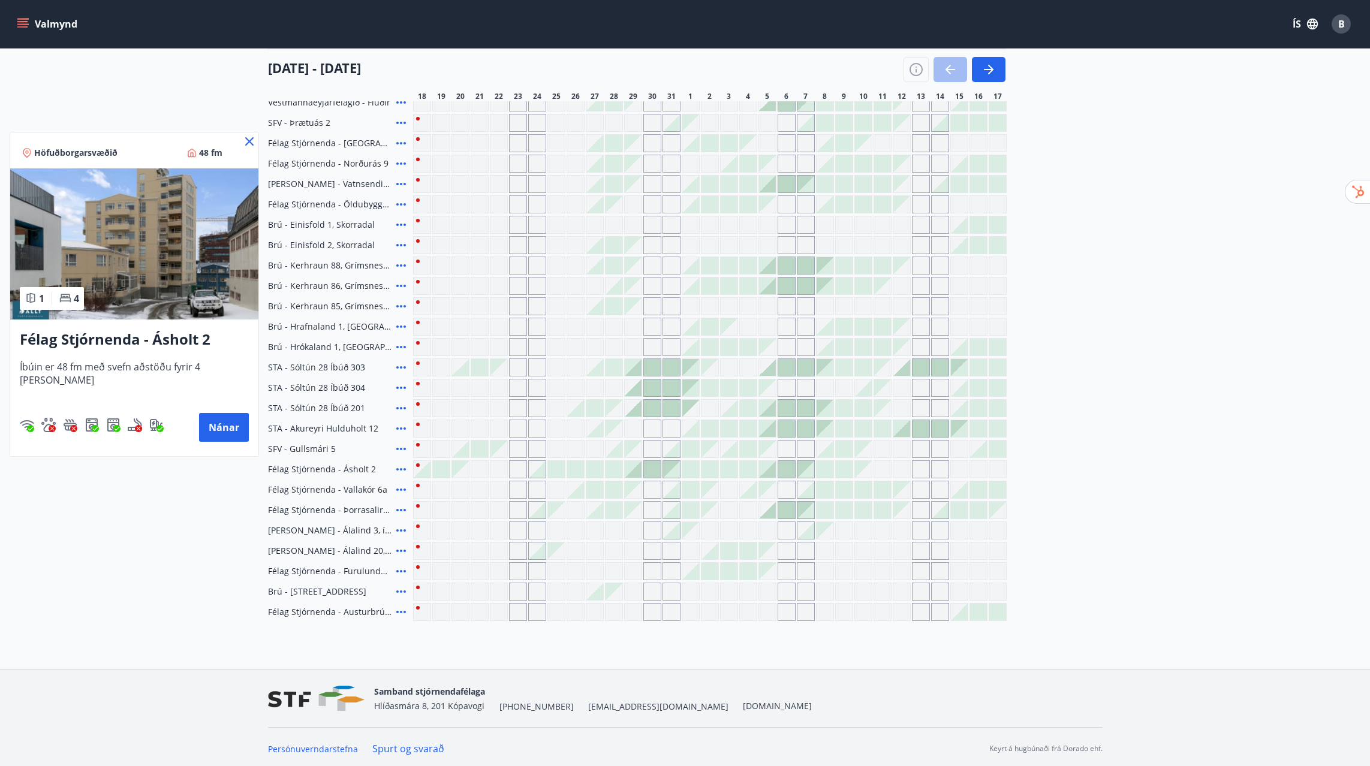
click at [176, 285] on img at bounding box center [134, 243] width 248 height 151
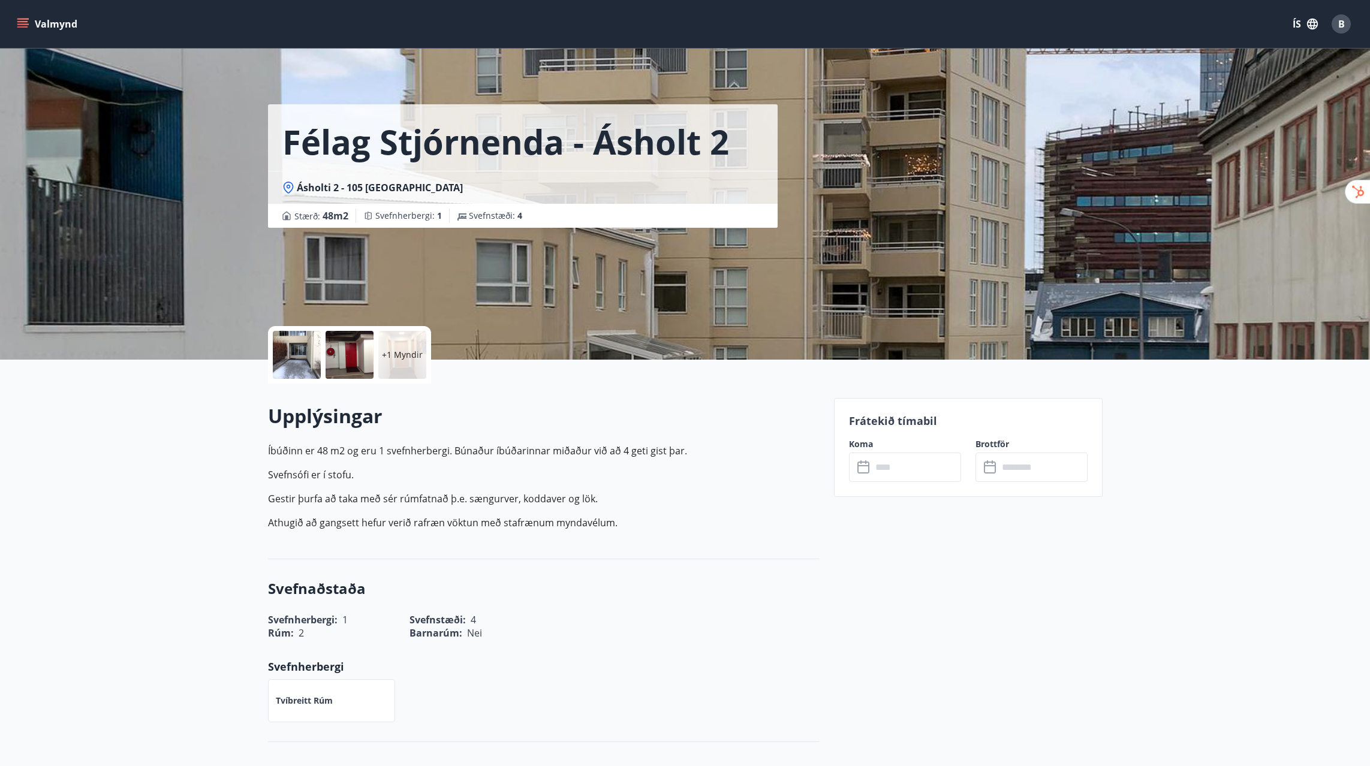
click at [338, 366] on div at bounding box center [350, 355] width 48 height 48
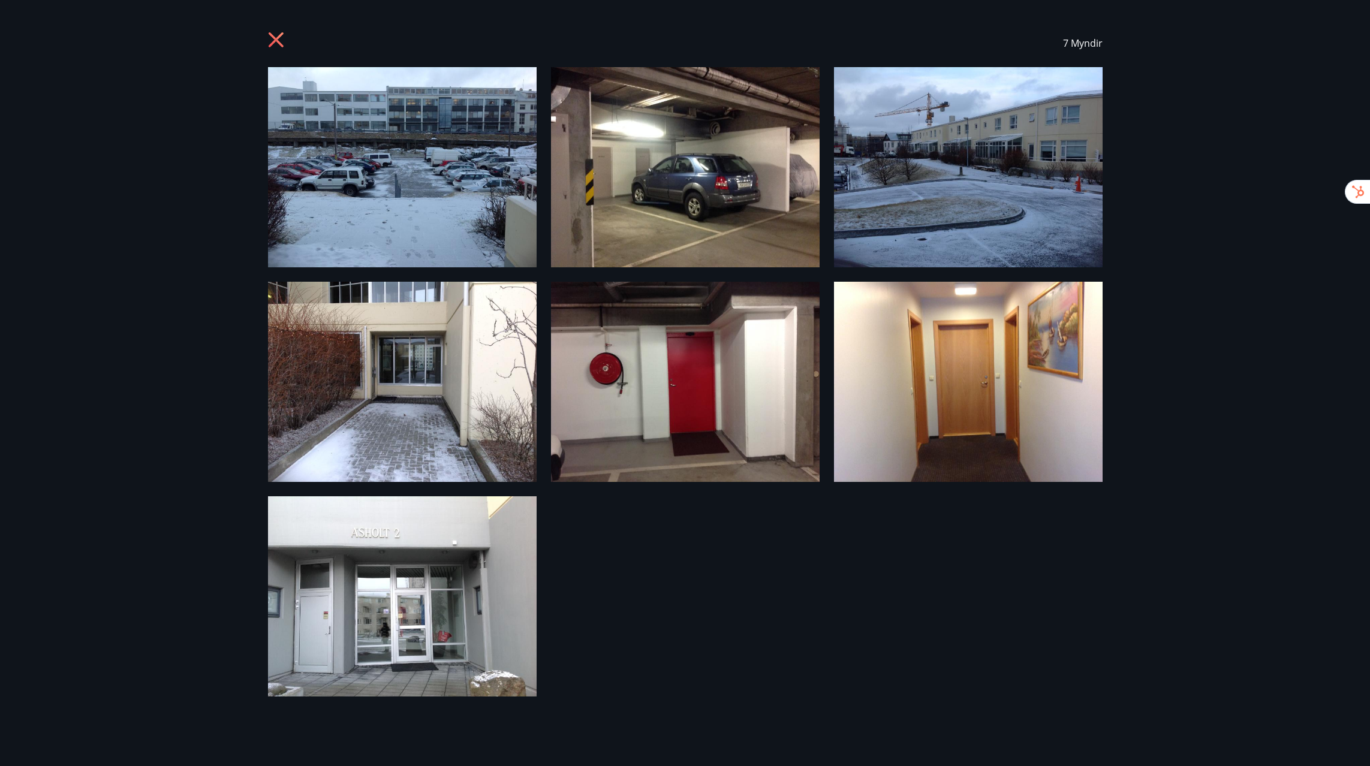
click at [280, 44] on icon at bounding box center [275, 39] width 15 height 15
